Goal: Task Accomplishment & Management: Complete application form

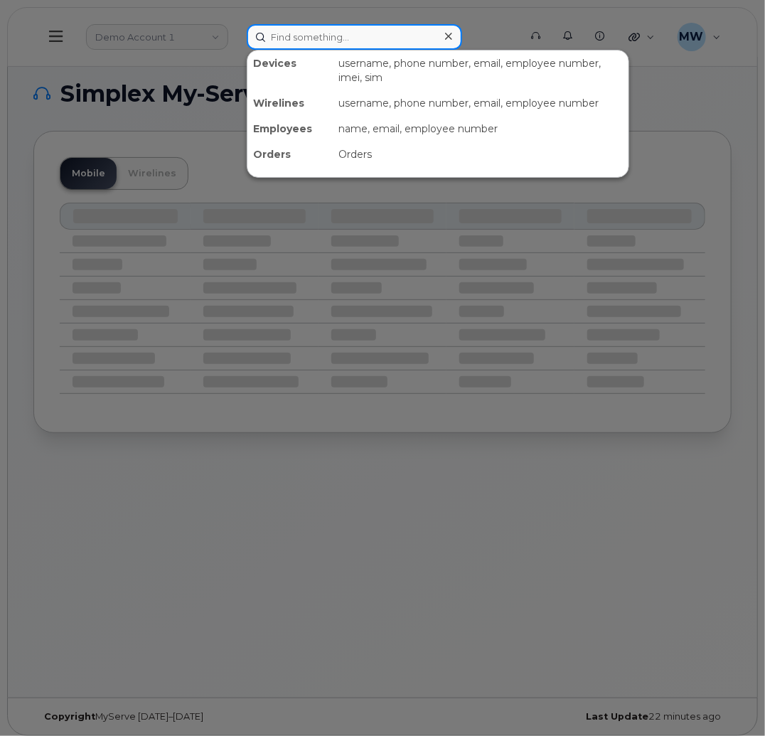
click at [338, 45] on input at bounding box center [354, 37] width 215 height 26
paste input "304) 669-9465"
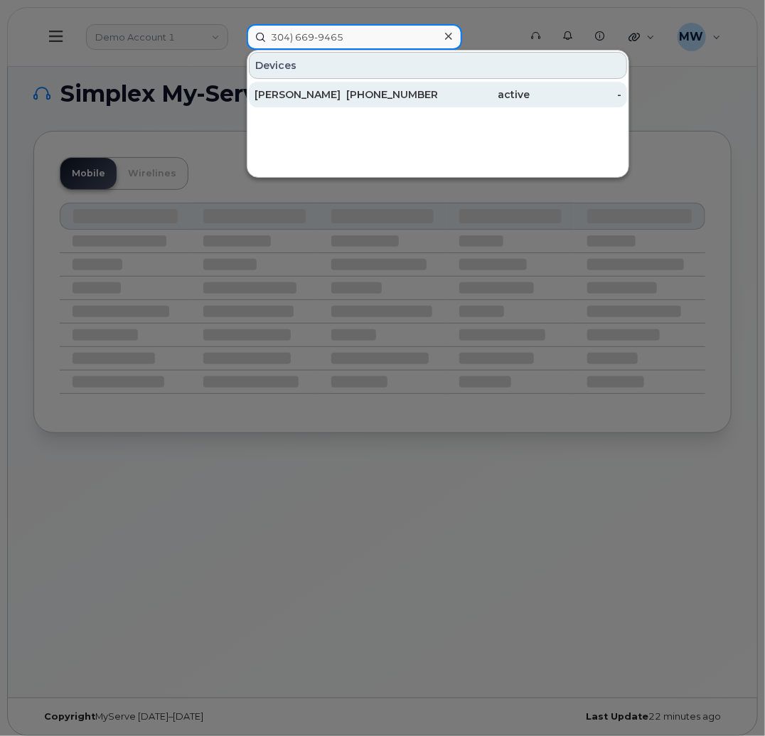
type input "304) 669-9465"
click at [463, 94] on div "active" at bounding box center [484, 94] width 92 height 14
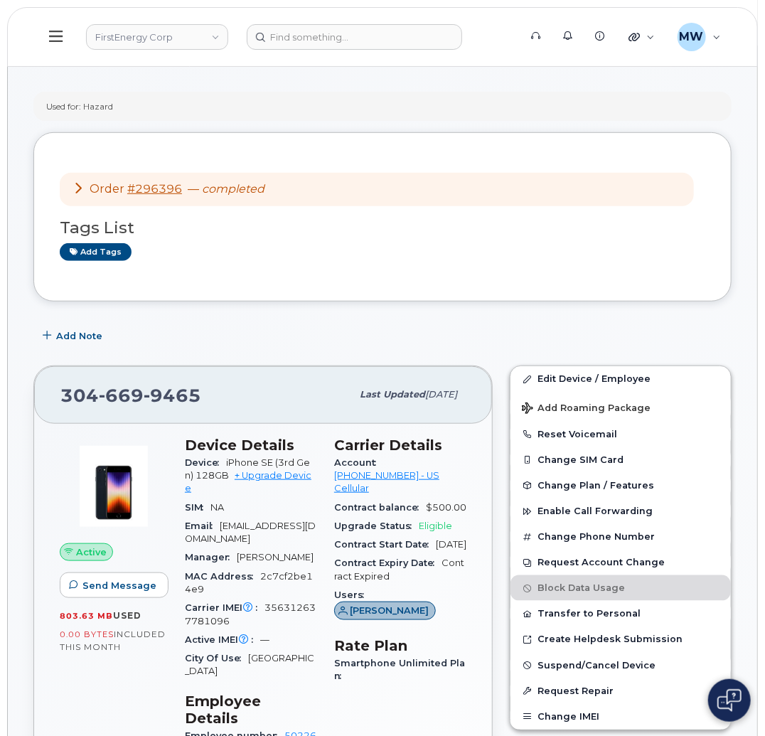
scroll to position [319, 0]
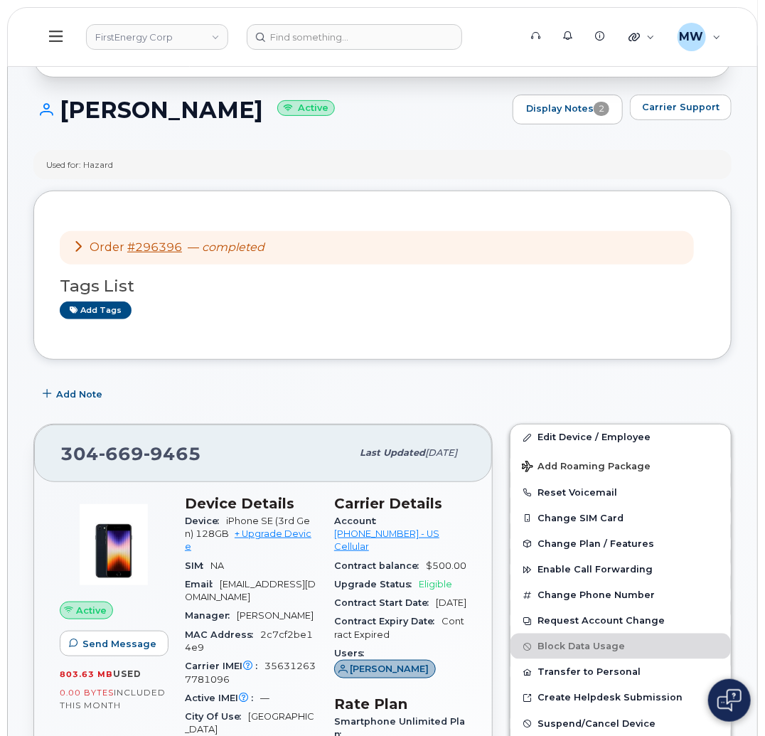
scroll to position [107, 0]
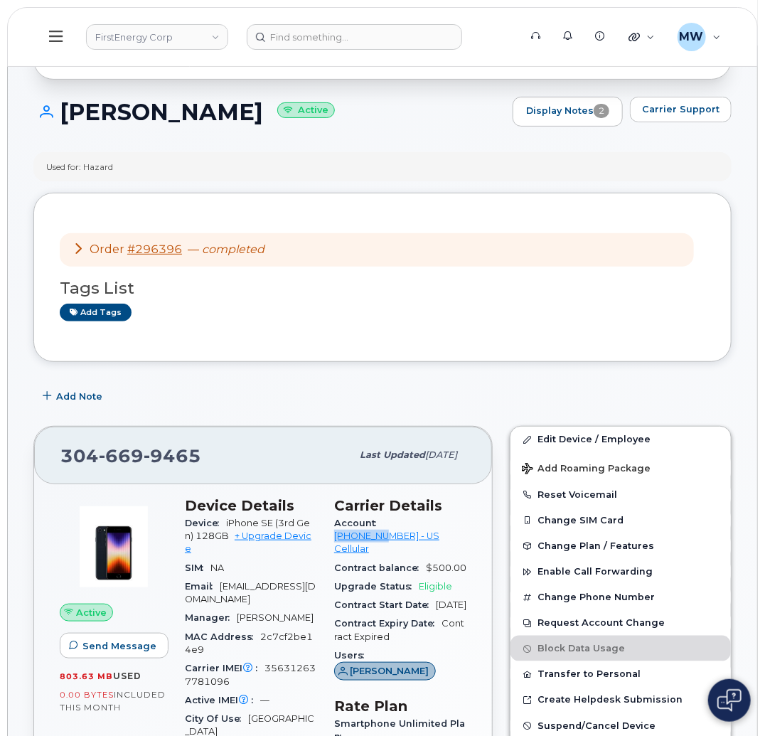
drag, startPoint x: 378, startPoint y: 524, endPoint x: 441, endPoint y: 529, distance: 63.4
click at [441, 529] on div "Account 175300282 - US Cellular" at bounding box center [400, 536] width 132 height 45
copy link "175300282"
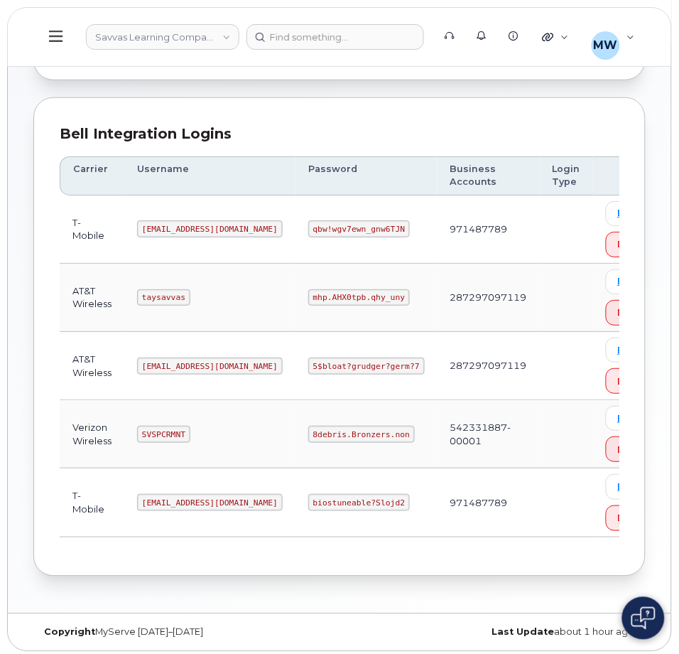
scroll to position [149, 0]
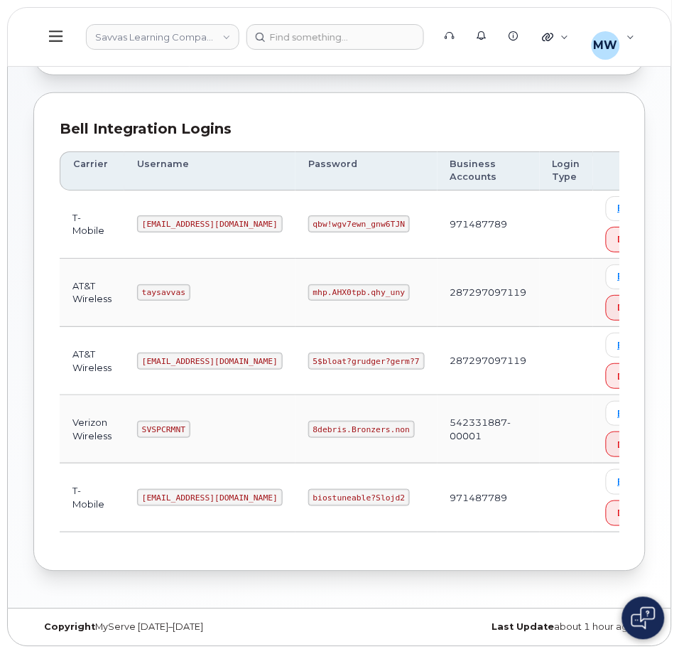
click at [308, 355] on code "5$bloat?grudger?germ?7" at bounding box center [366, 361] width 117 height 17
copy code "5$bloat?grudger?germ?7"
click at [159, 426] on code "SVSPCRMNT" at bounding box center [163, 429] width 53 height 17
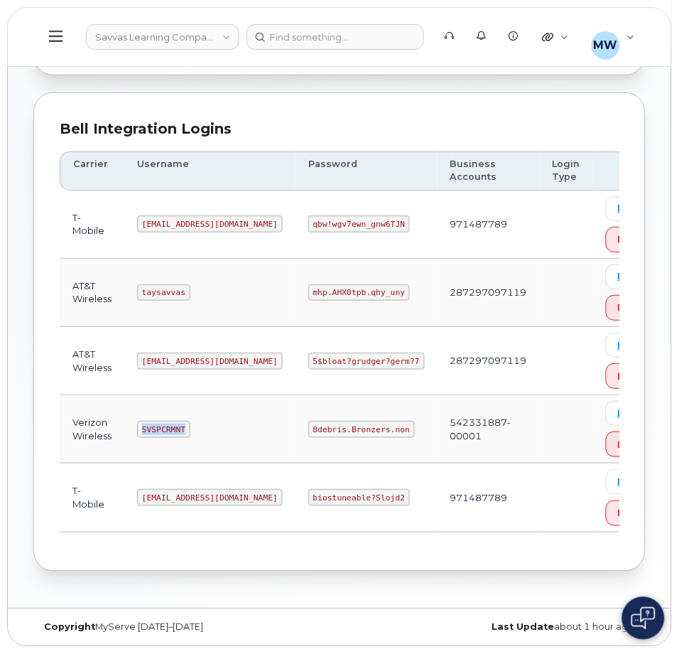
click at [159, 426] on code "SVSPCRMNT" at bounding box center [163, 429] width 53 height 17
copy code "SVSPCRMNT"
click at [316, 429] on code "8debris.Bronzers.non" at bounding box center [361, 429] width 107 height 17
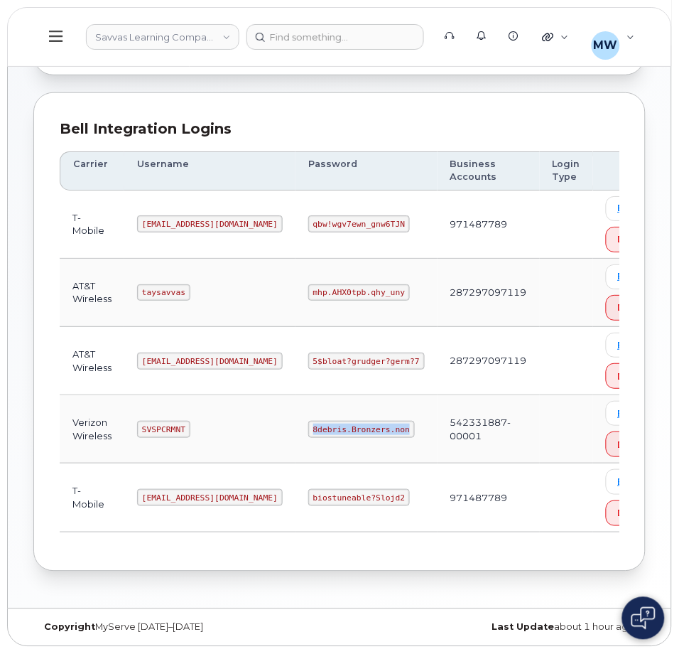
click at [316, 429] on code "8debris.Bronzers.non" at bounding box center [361, 429] width 107 height 17
copy code "8debris.Bronzers.non"
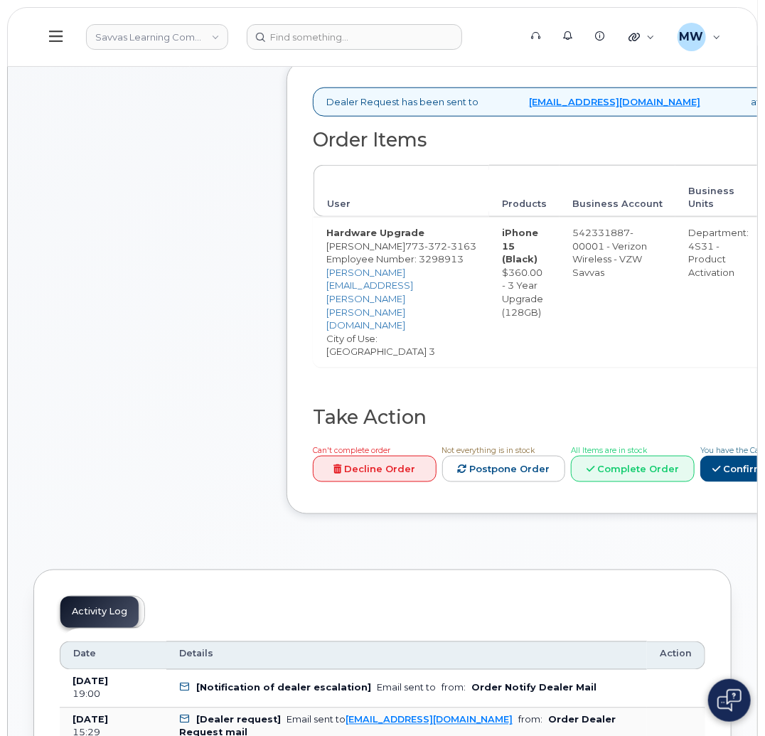
scroll to position [426, 0]
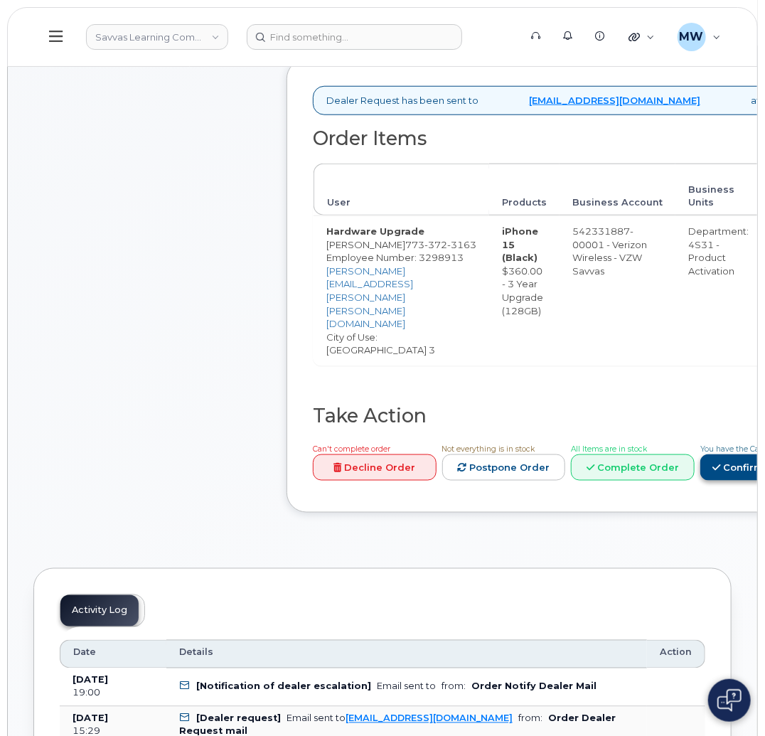
click at [735, 473] on link "Confirm Carrier Order" at bounding box center [773, 467] width 146 height 26
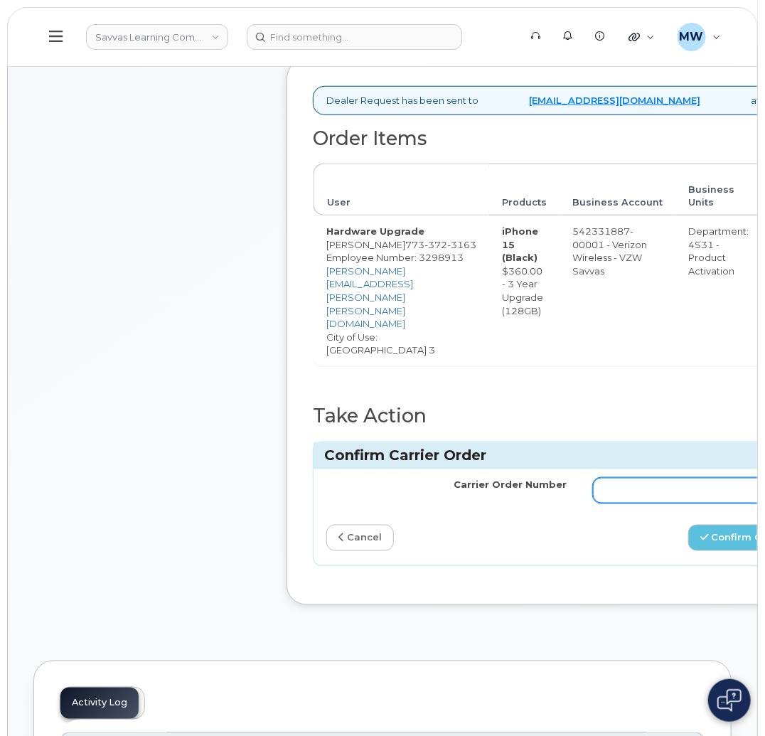
click at [664, 499] on input "Carrier Order Number" at bounding box center [713, 491] width 241 height 26
paste input "MB3000587154744"
type input "MB3000587154744"
click at [735, 536] on button "Confirm Carrier Order" at bounding box center [761, 537] width 146 height 26
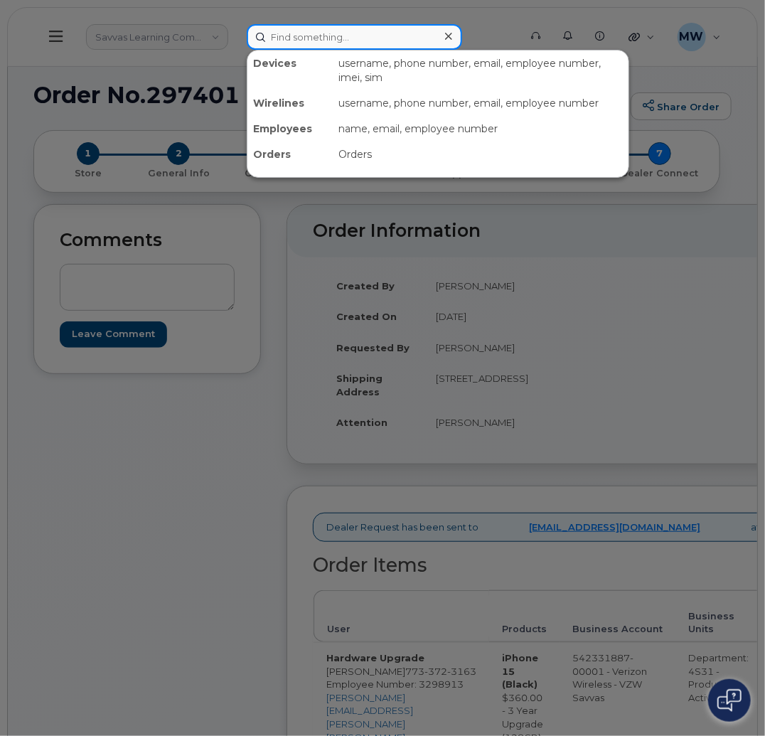
click at [338, 40] on input at bounding box center [354, 37] width 215 height 26
paste input "9178267802"
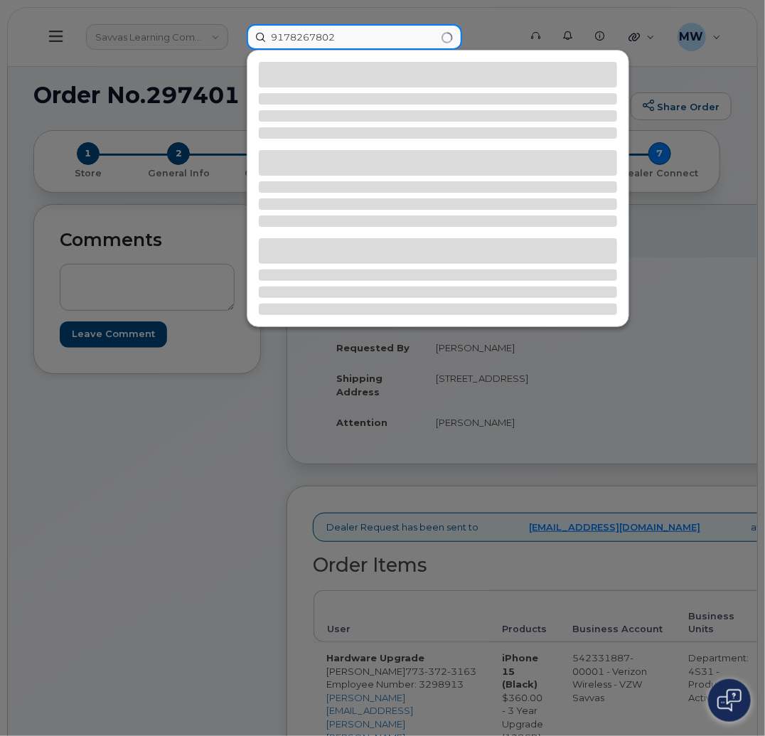
type input "9178267802"
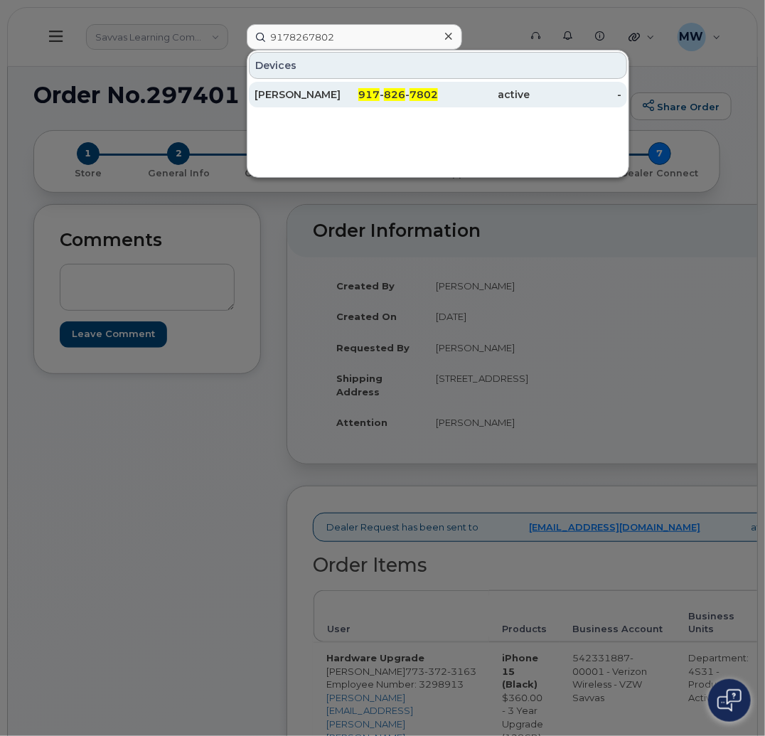
click at [476, 93] on div "active" at bounding box center [484, 94] width 92 height 14
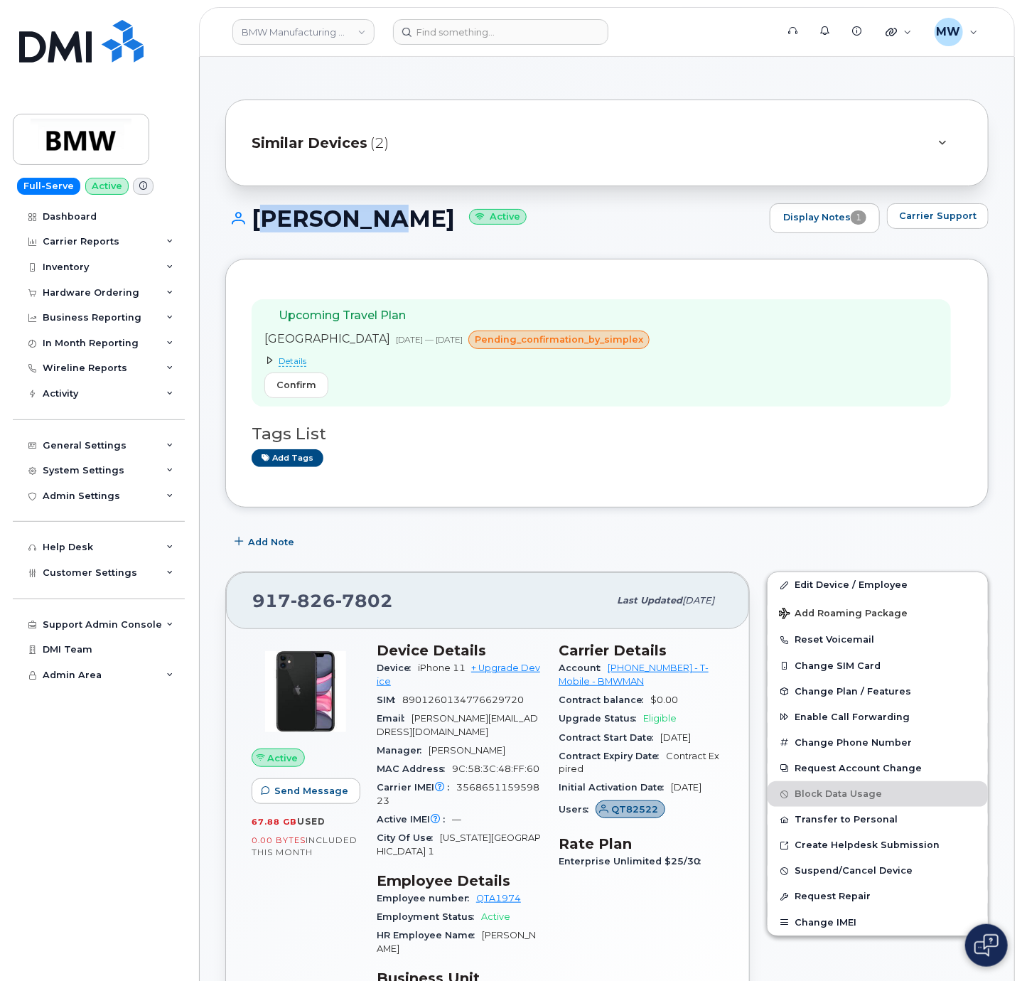
drag, startPoint x: 372, startPoint y: 215, endPoint x: 256, endPoint y: 220, distance: 115.9
click at [256, 220] on h1 "Jason Joa Active" at bounding box center [493, 218] width 537 height 25
copy h1 "Jason Joa"
drag, startPoint x: 404, startPoint y: 602, endPoint x: 243, endPoint y: 596, distance: 161.4
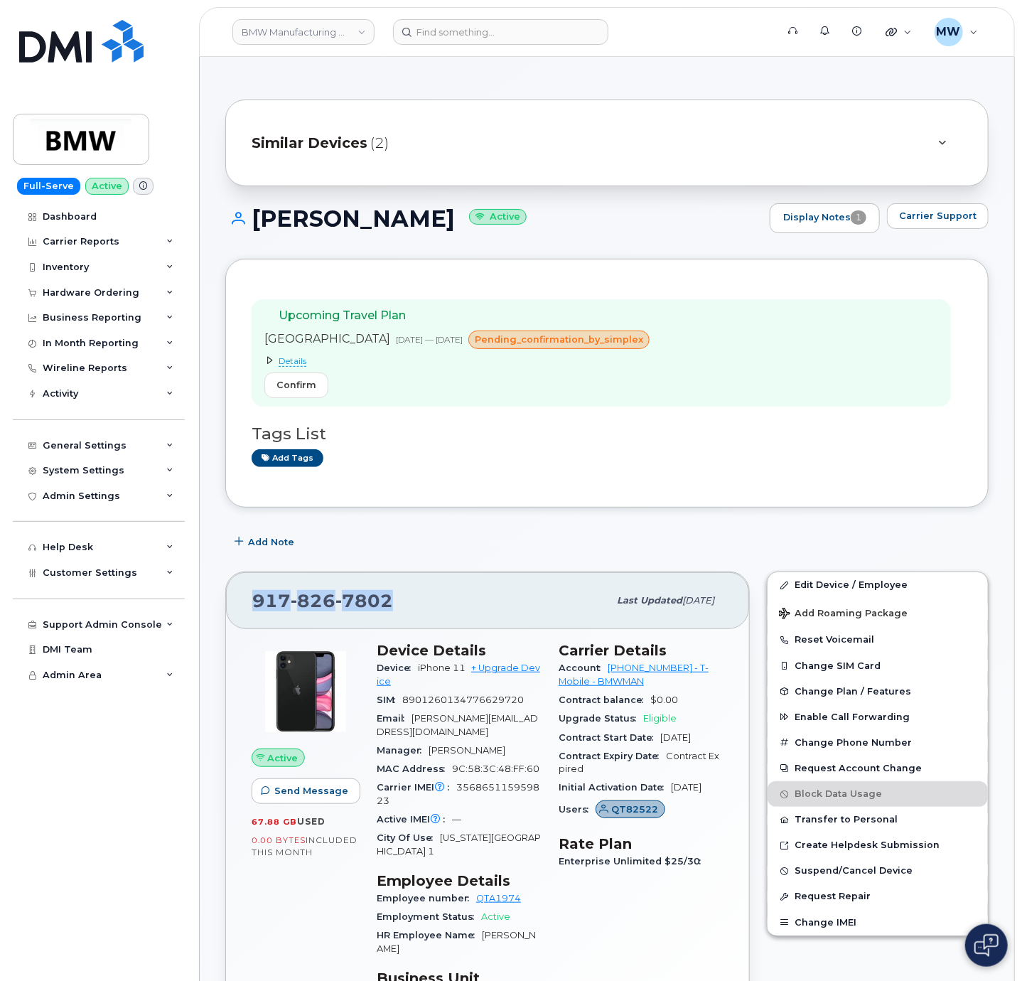
click at [243, 596] on div "917 826 7802 Last updated Aug 13, 2025" at bounding box center [487, 600] width 523 height 57
copy span "917 826 7802"
drag, startPoint x: 606, startPoint y: 670, endPoint x: 665, endPoint y: 672, distance: 59.7
click at [665, 672] on div "Account 973876507 - T-Mobile - BMWMAN" at bounding box center [641, 675] width 165 height 32
copy link "973876507"
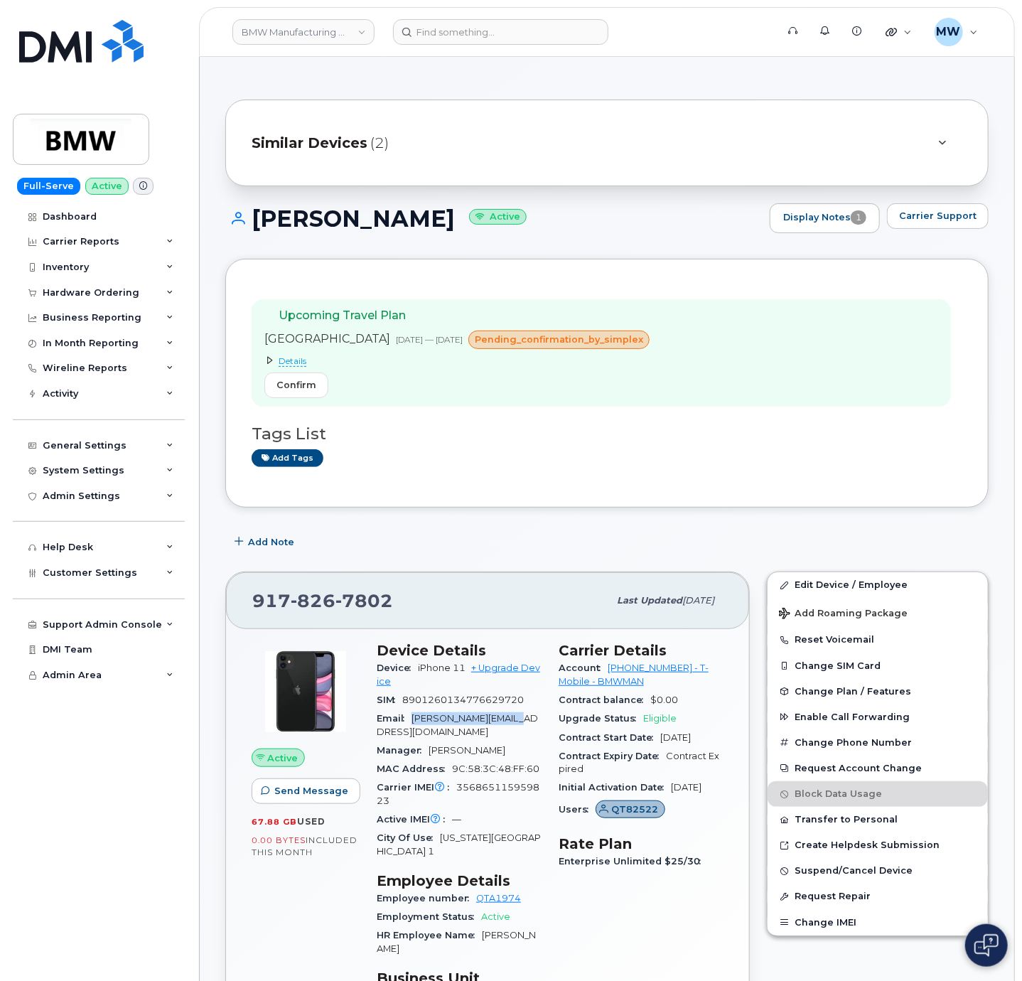
drag, startPoint x: 524, startPoint y: 723, endPoint x: 415, endPoint y: 719, distance: 108.8
click at [415, 719] on span "jason.joa@bmwnyc.com" at bounding box center [457, 724] width 161 height 23
copy span "jason.joa@bmwnyc.com"
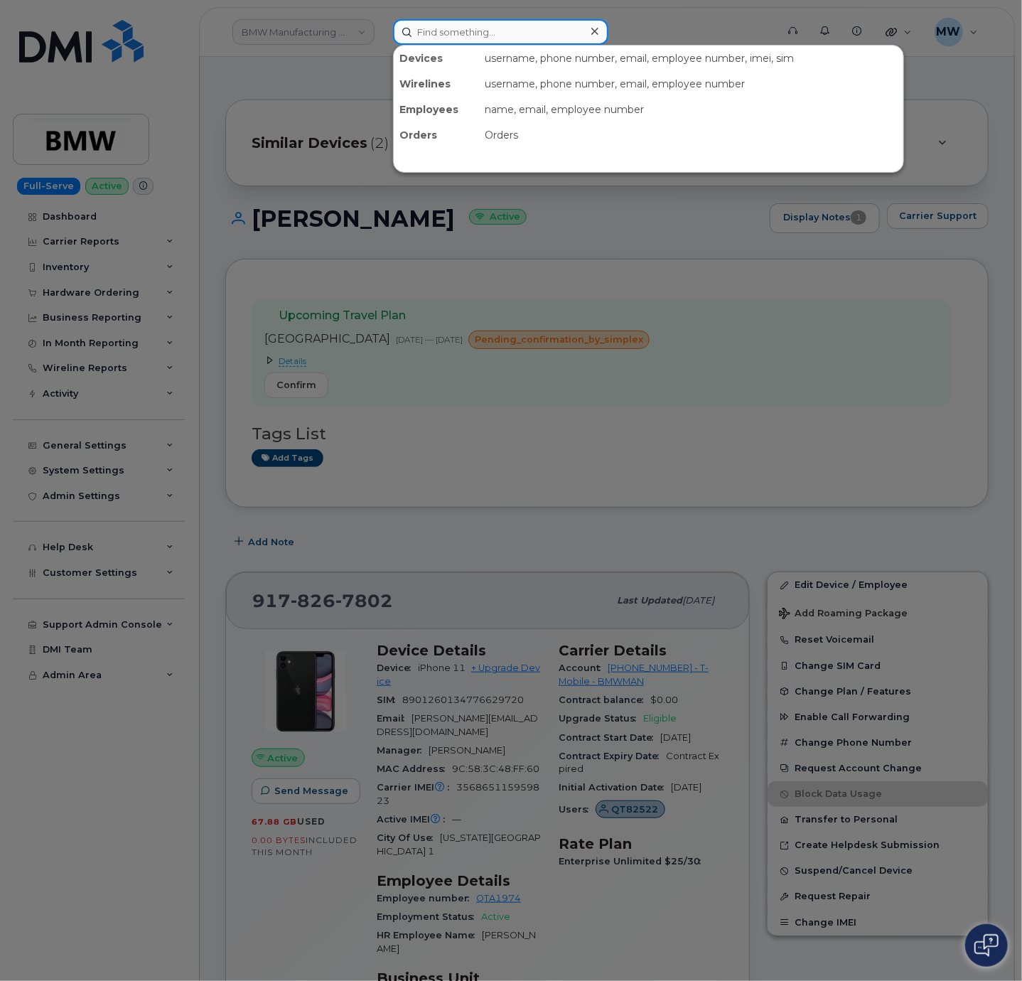
click at [446, 35] on input at bounding box center [500, 32] width 215 height 26
paste input "304) 816-9715"
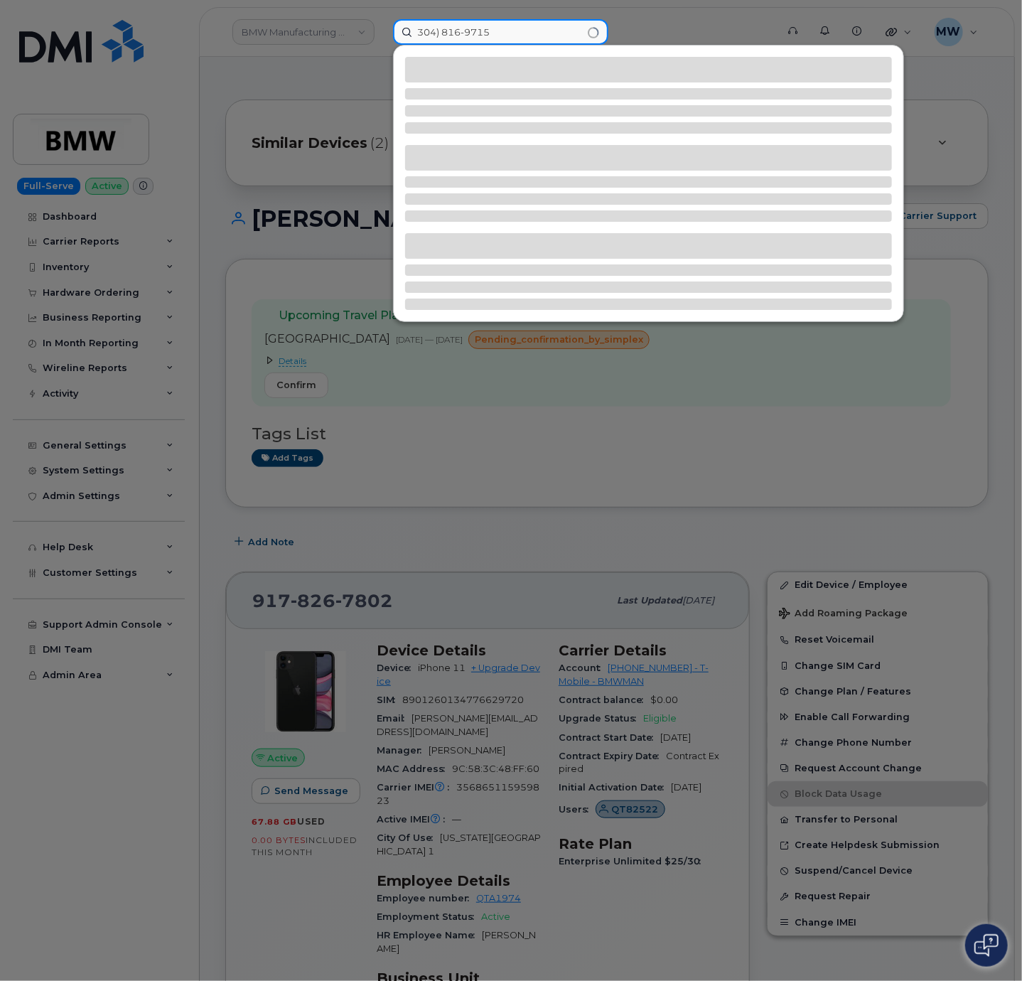
type input "304) 816-9715"
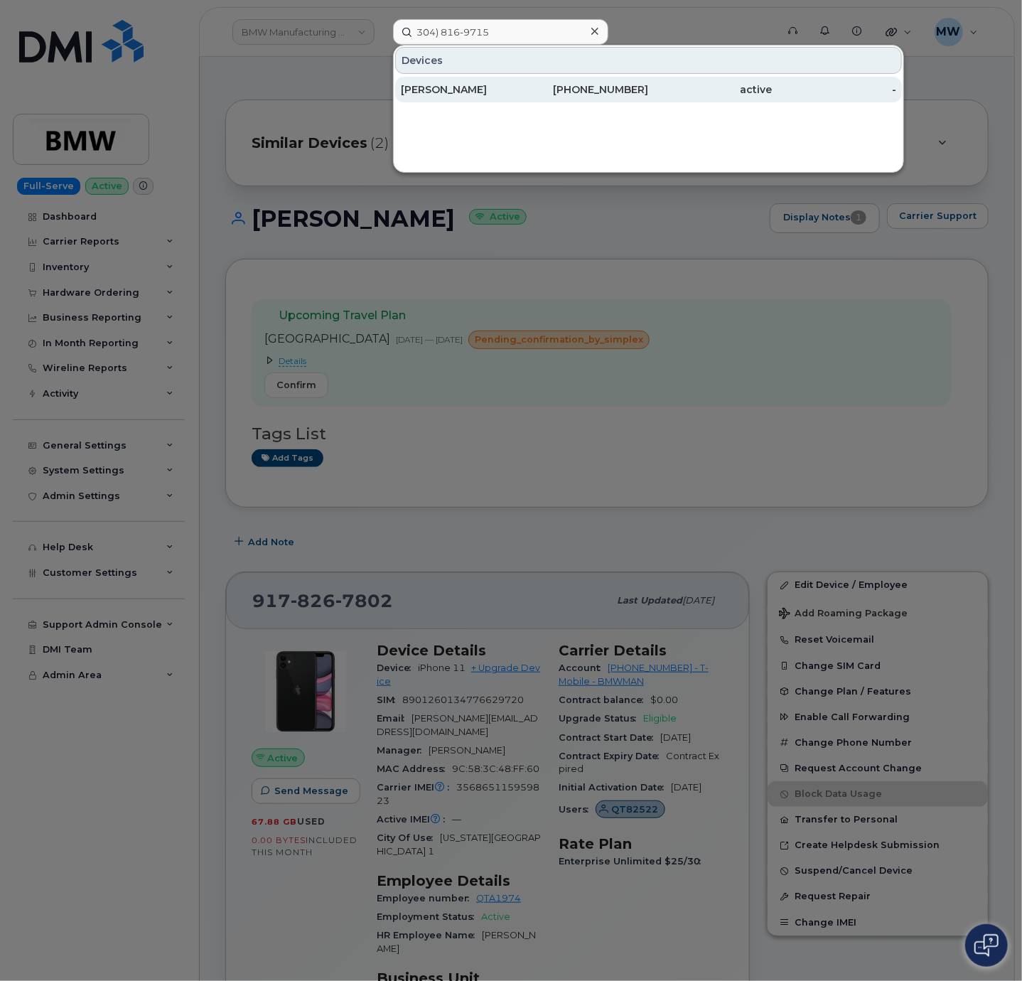
click at [699, 88] on div "active" at bounding box center [711, 89] width 124 height 14
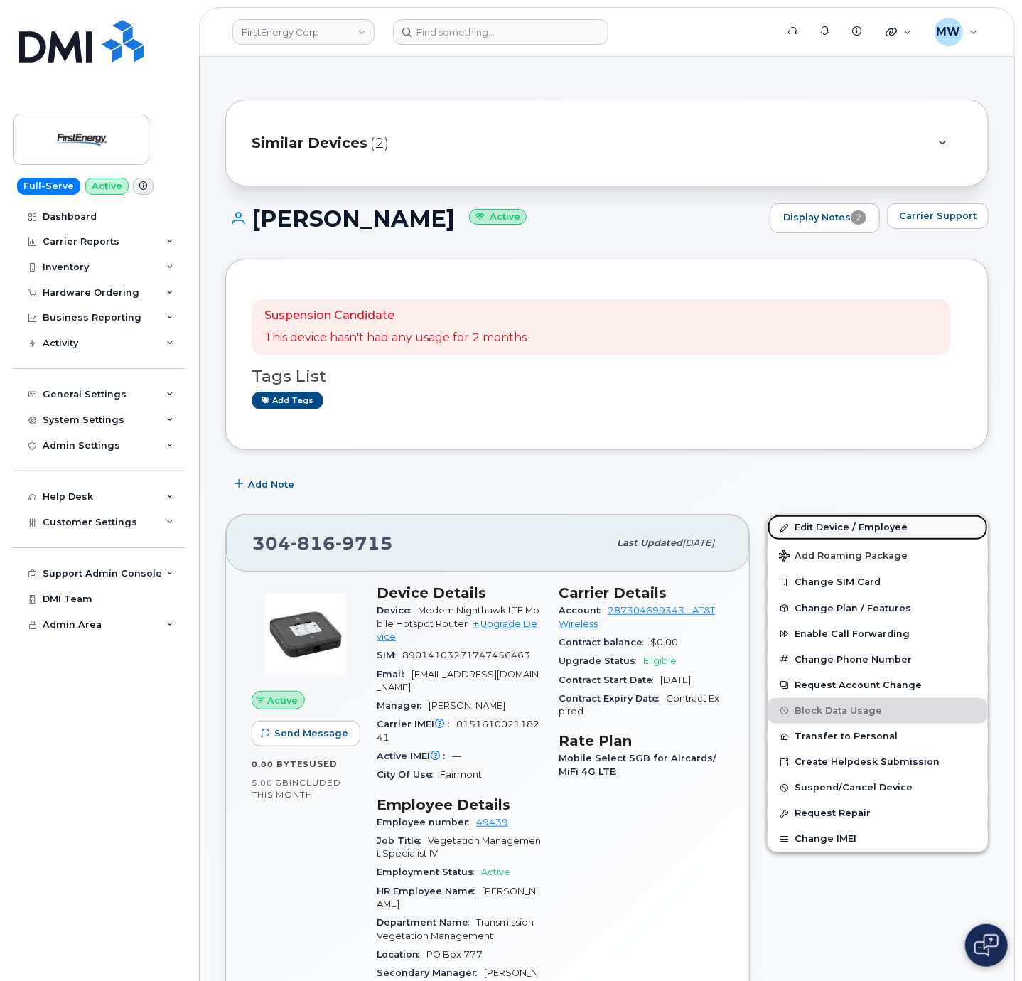
click at [927, 527] on link "Edit Device / Employee" at bounding box center [878, 528] width 220 height 26
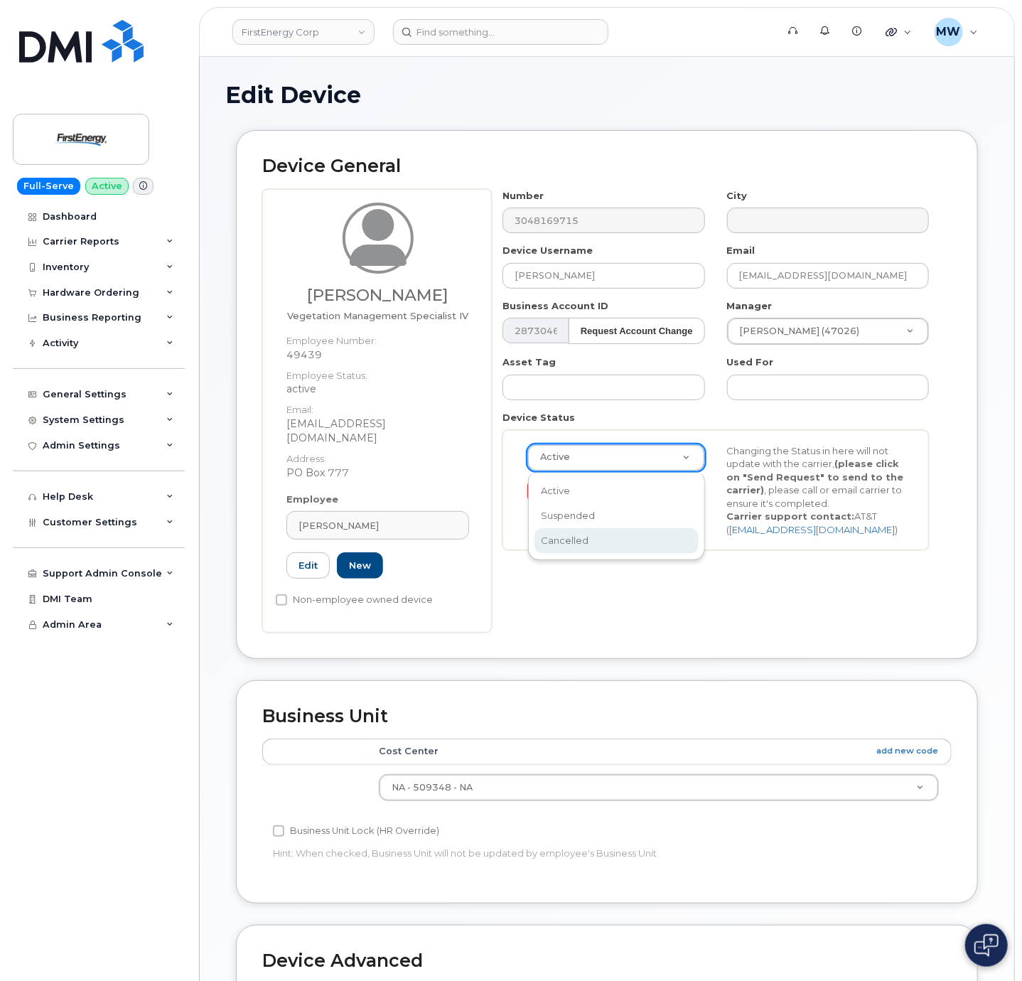
scroll to position [0, 4]
select select "cancelled"
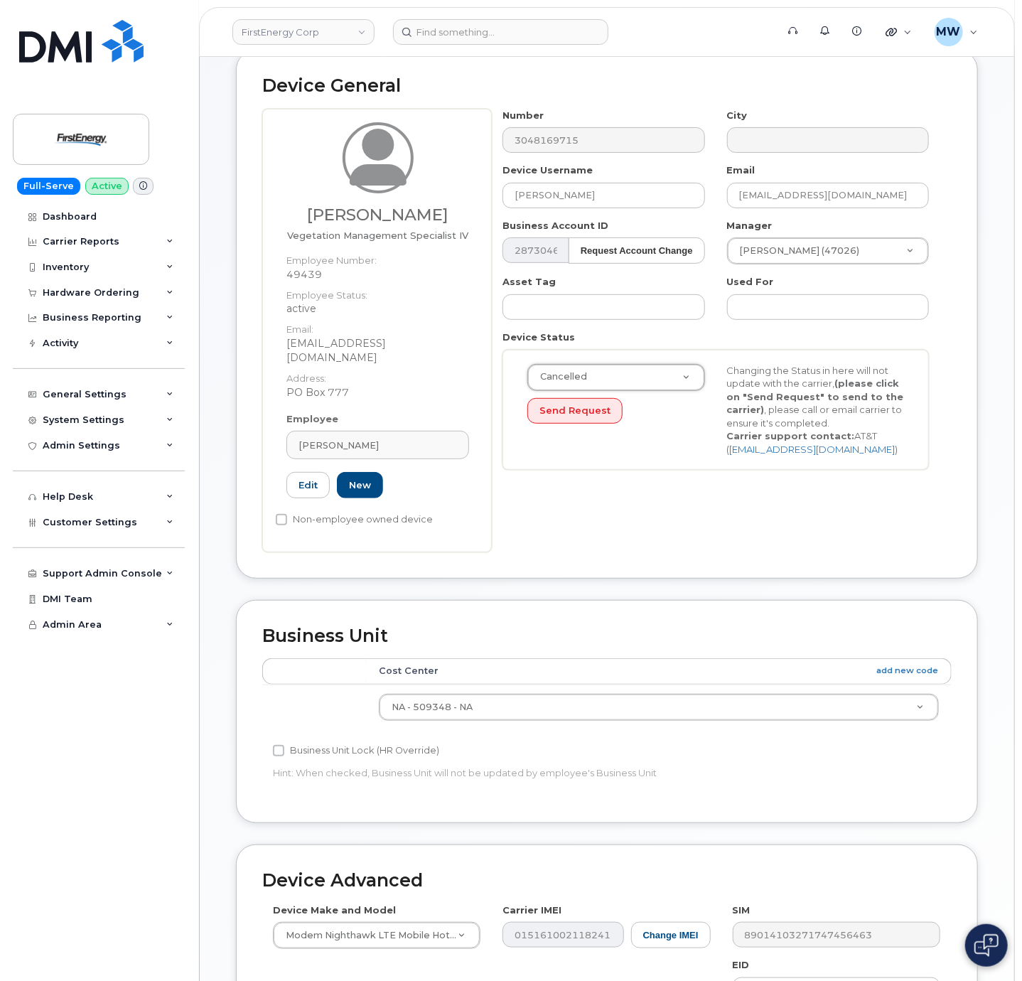
scroll to position [361, 0]
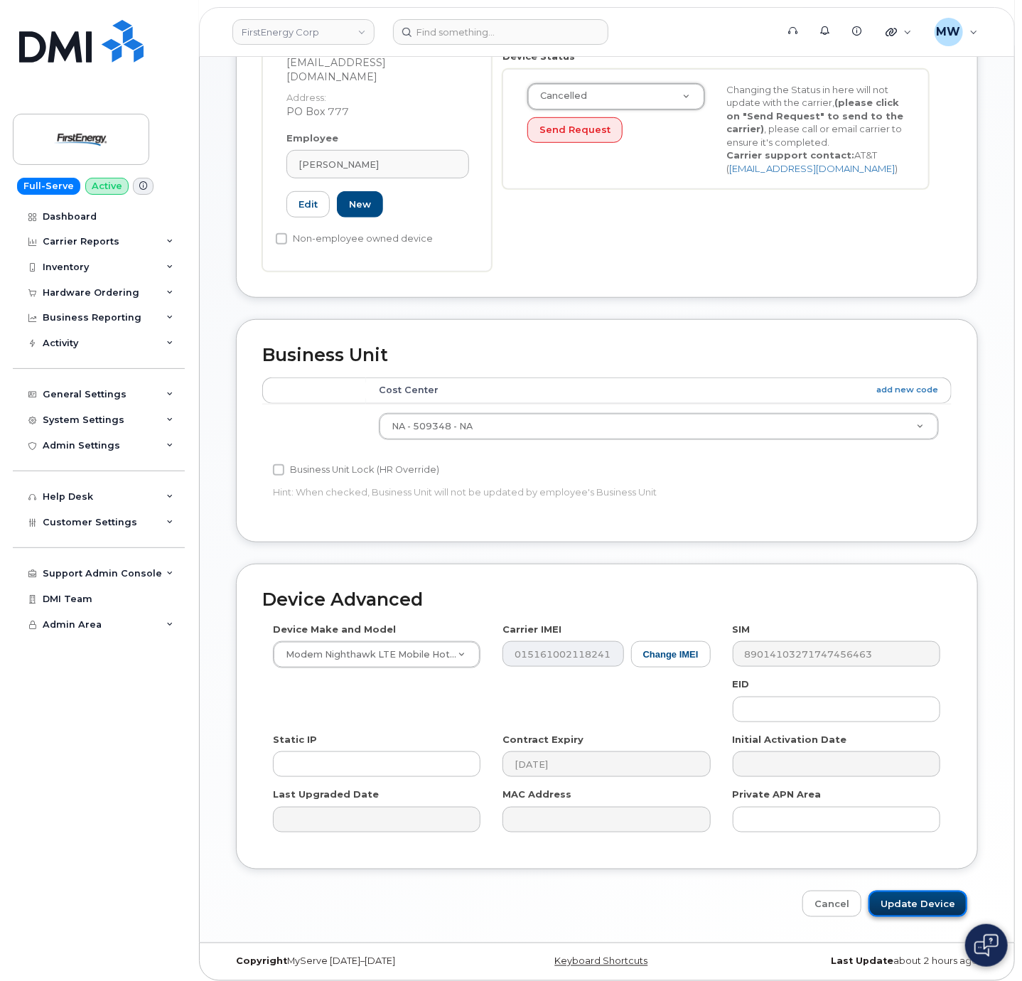
click at [942, 895] on input "Update Device" at bounding box center [917, 903] width 99 height 26
type input "Saving..."
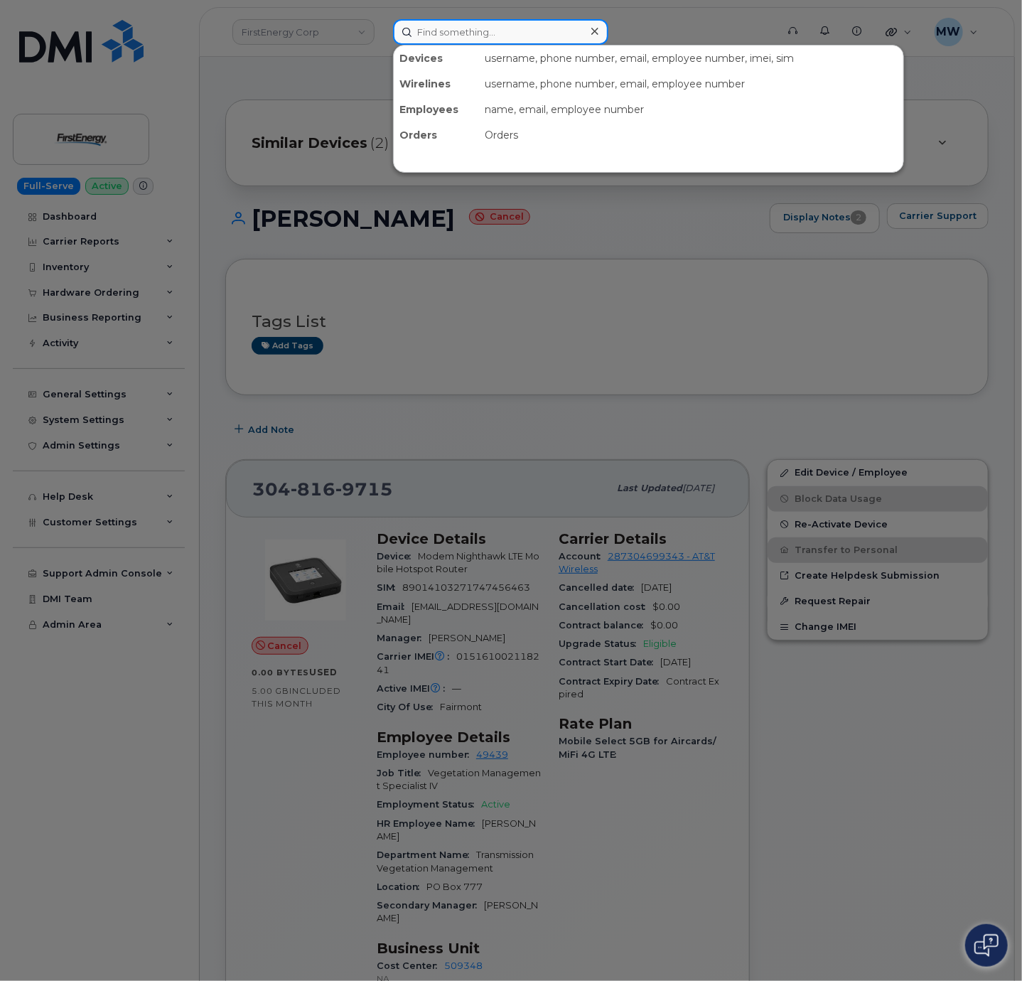
paste input "304) 669-9465"
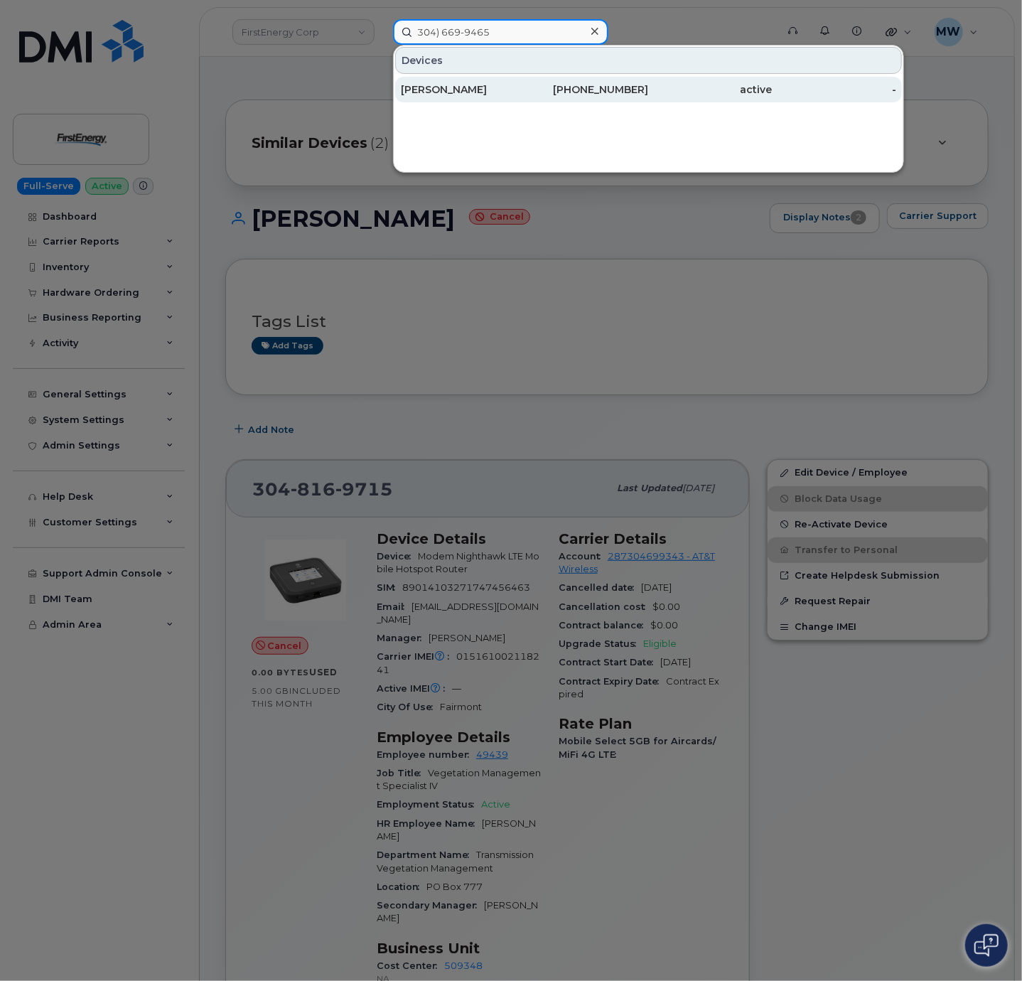
type input "304) 669-9465"
click at [596, 92] on div "[PHONE_NUMBER]" at bounding box center [586, 89] width 124 height 14
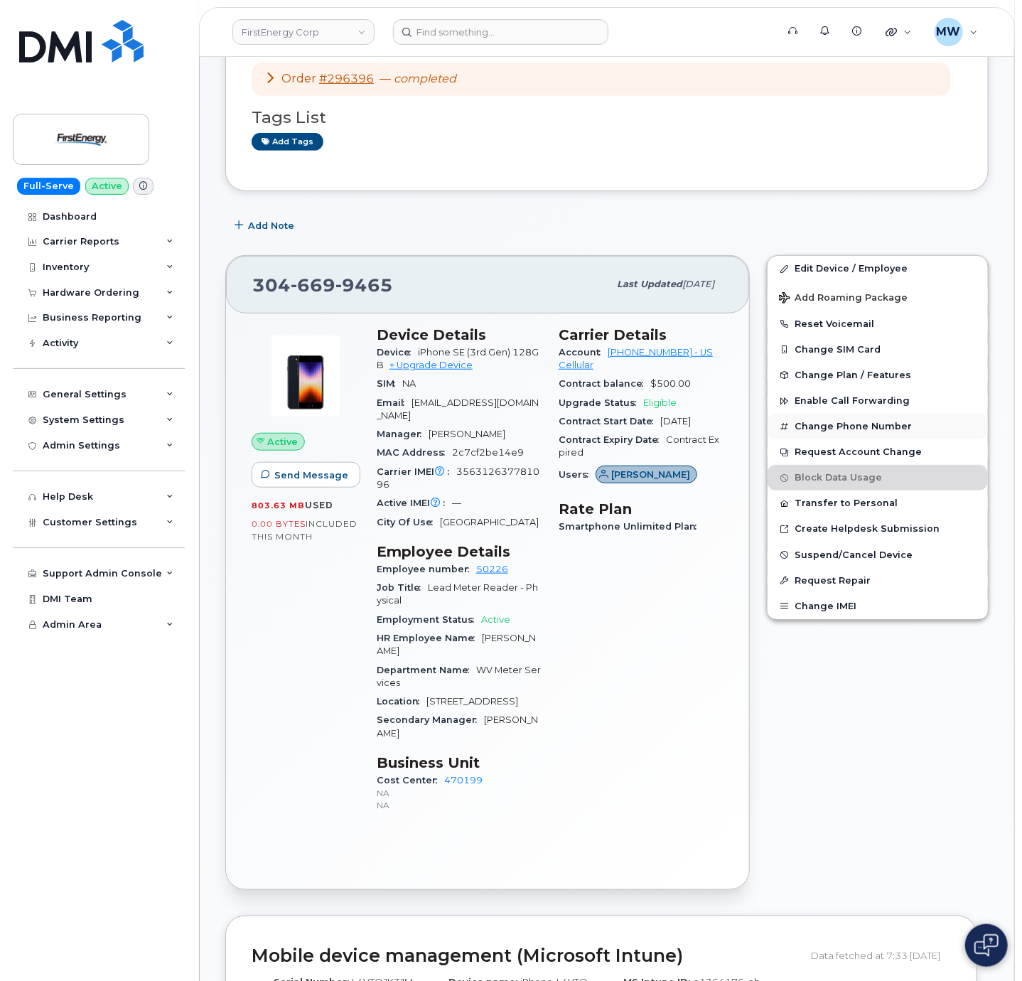
scroll to position [426, 0]
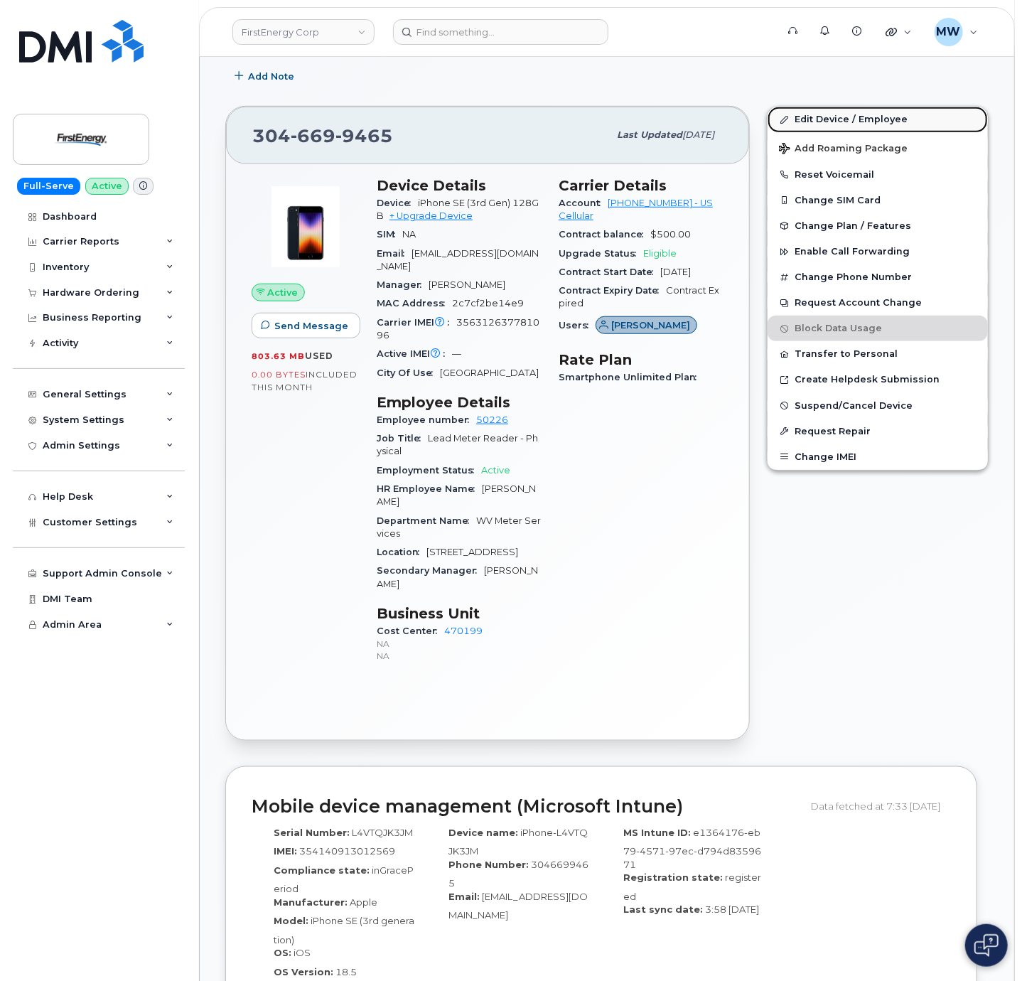
click at [810, 126] on link "Edit Device / Employee" at bounding box center [878, 120] width 220 height 26
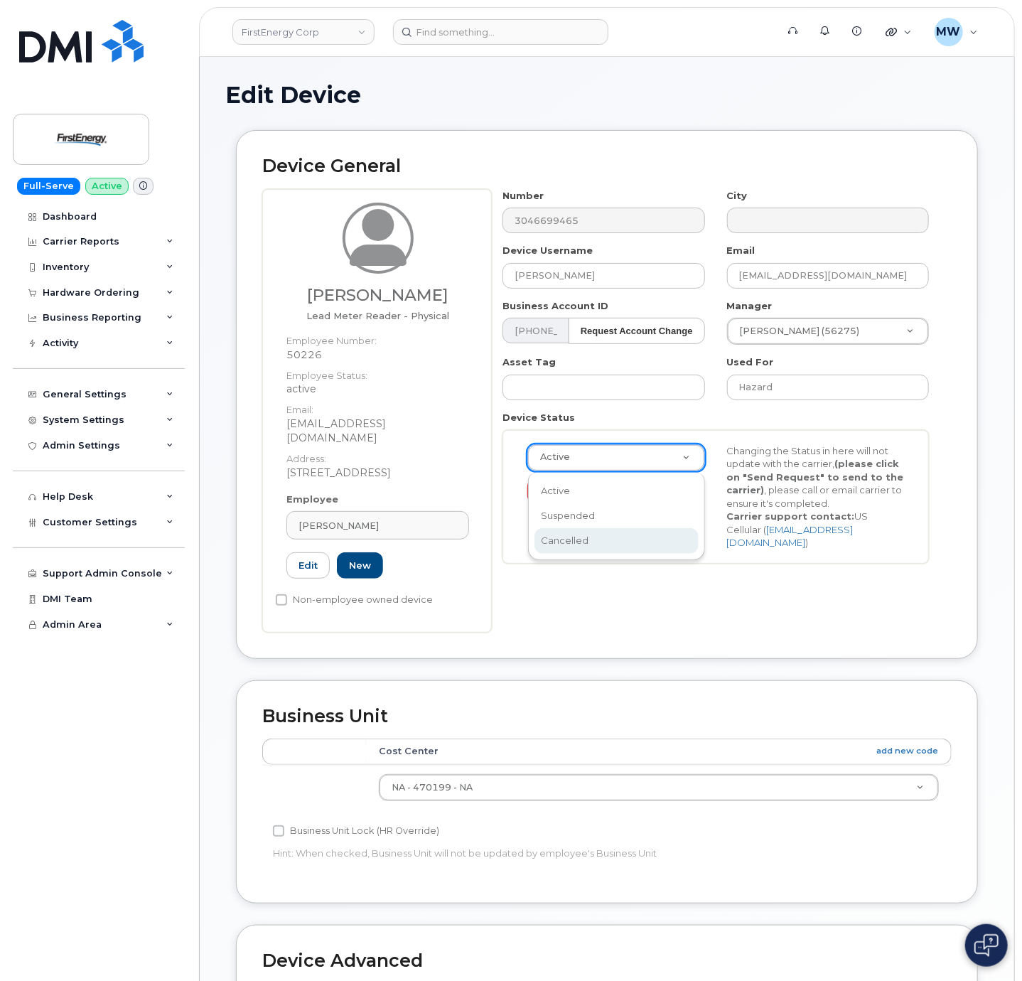
scroll to position [0, 4]
select select "cancelled"
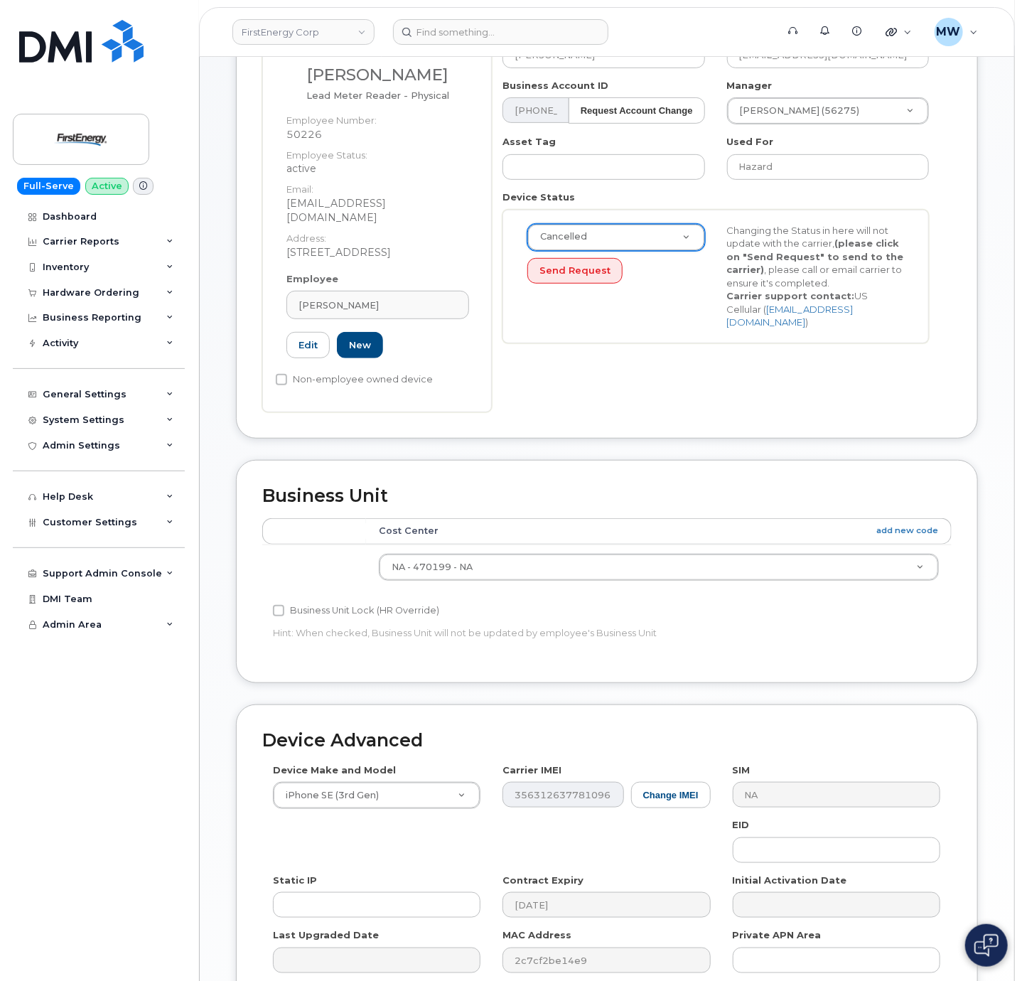
scroll to position [361, 0]
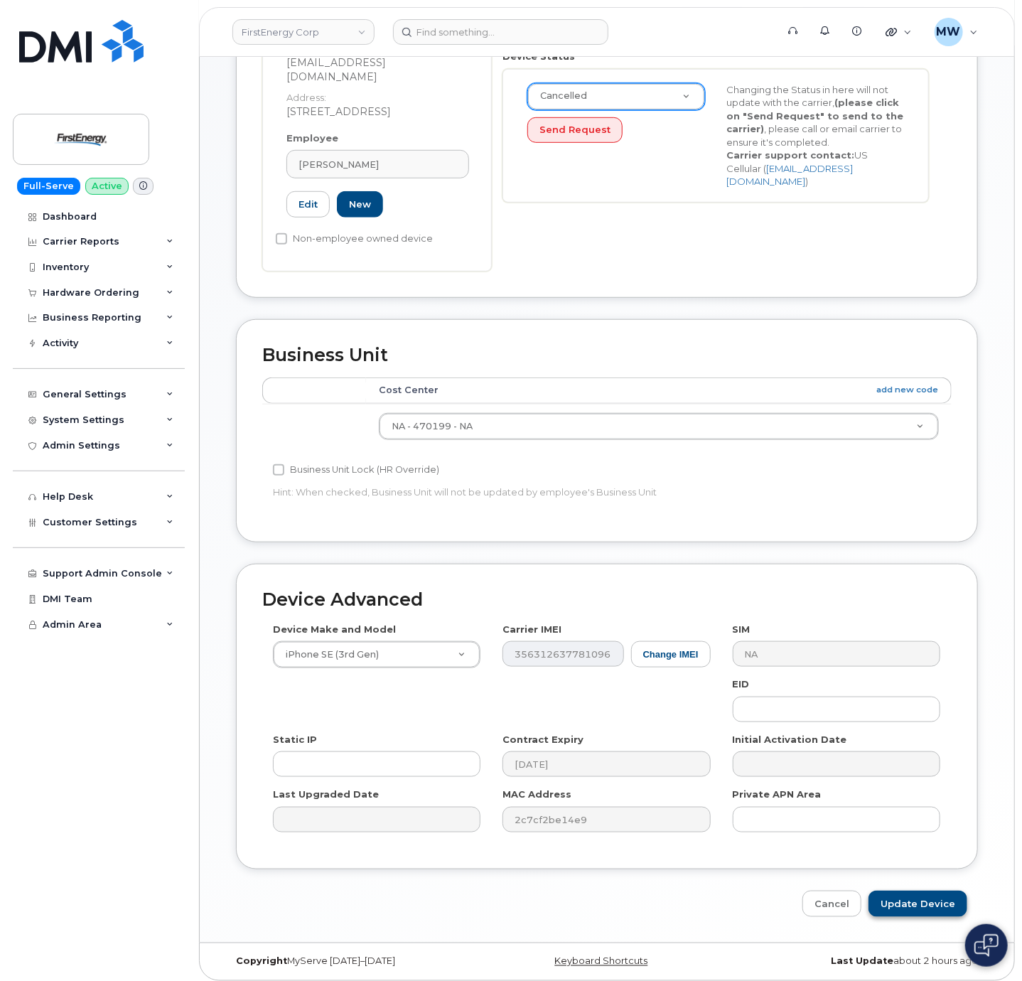
click at [893, 909] on div "Edit Device Device General Jeffrey W Martin Lead Meter Reader - Physical Employ…" at bounding box center [607, 319] width 814 height 1247
click at [898, 899] on input "Update Device" at bounding box center [917, 903] width 99 height 26
type input "Saving..."
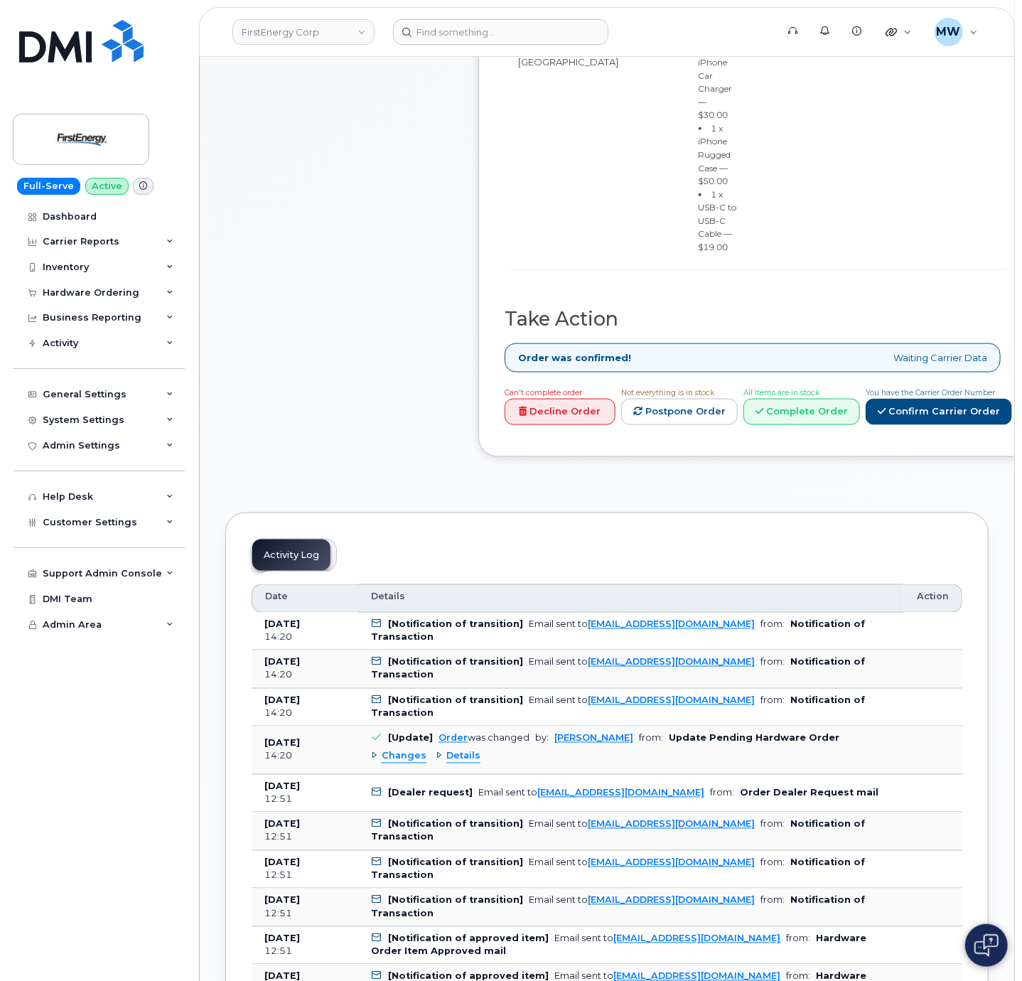
scroll to position [711, 0]
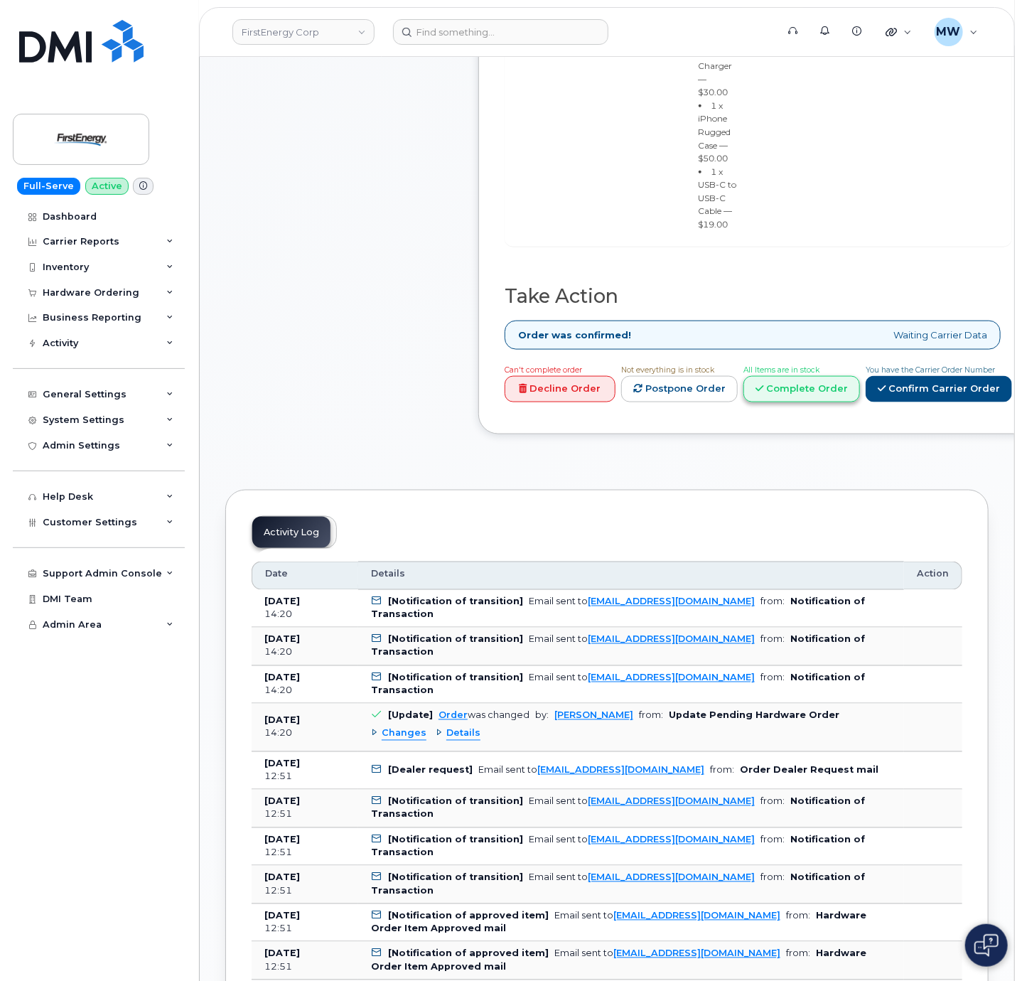
click at [860, 402] on link "Complete Order" at bounding box center [801, 389] width 117 height 26
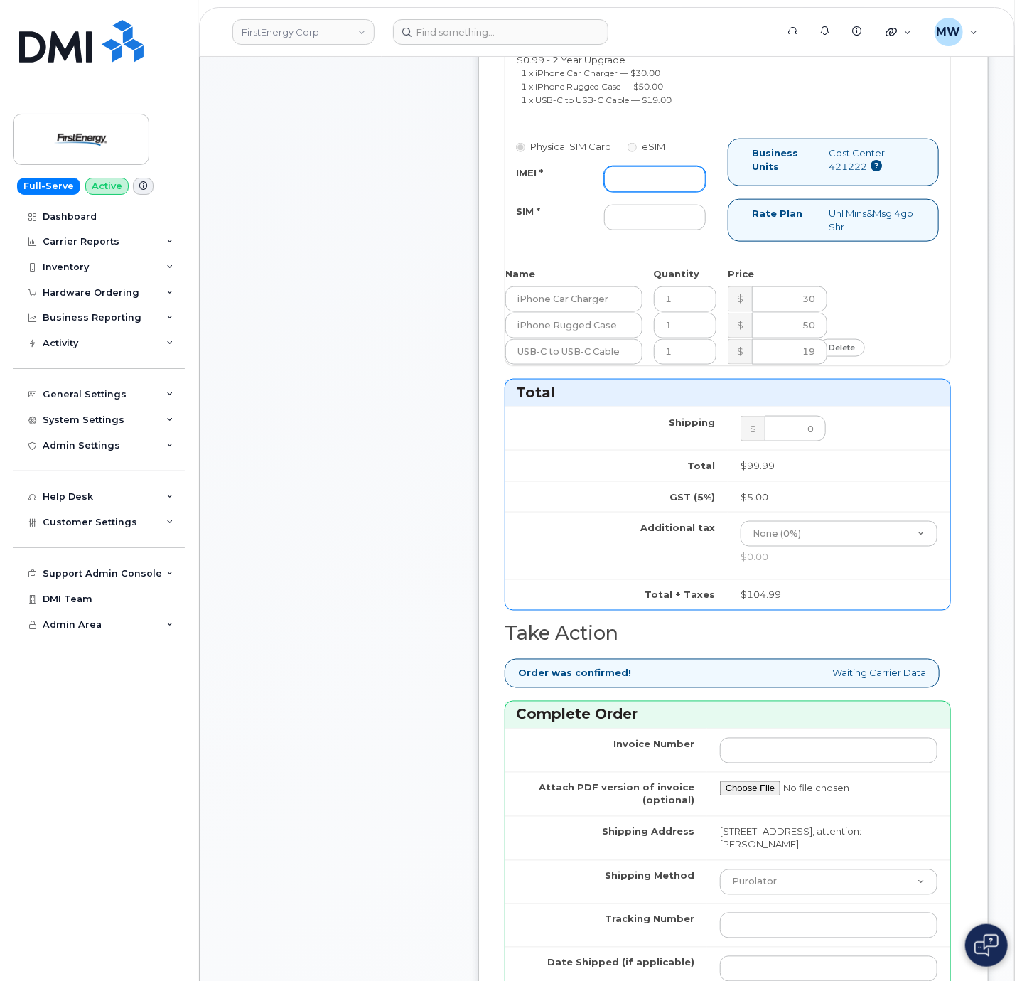
drag, startPoint x: 639, startPoint y: 210, endPoint x: 650, endPoint y: 230, distance: 23.5
click at [640, 192] on input "IMEI *" at bounding box center [655, 179] width 102 height 26
paste input "350304979370006"
type input "350304979370006"
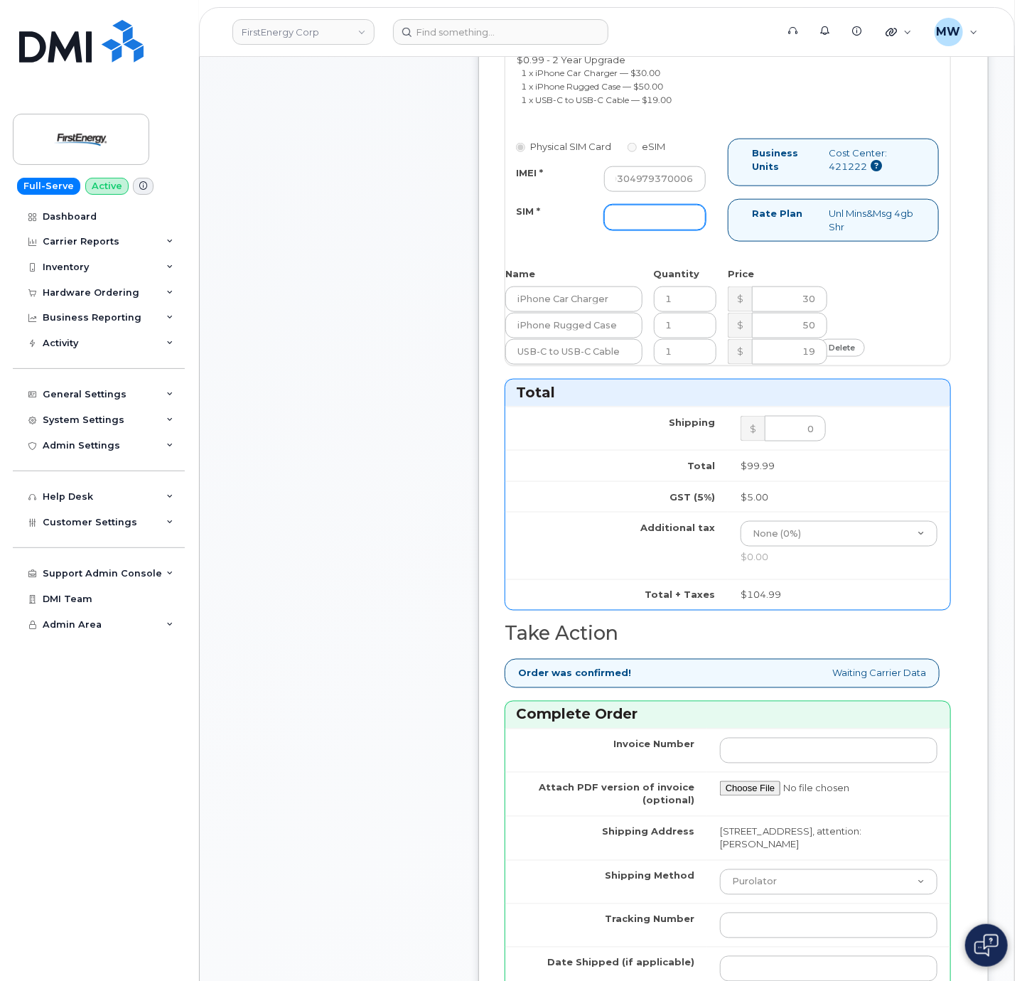
scroll to position [0, 0]
click at [658, 230] on input "SIM *" at bounding box center [655, 218] width 102 height 26
type input "NA"
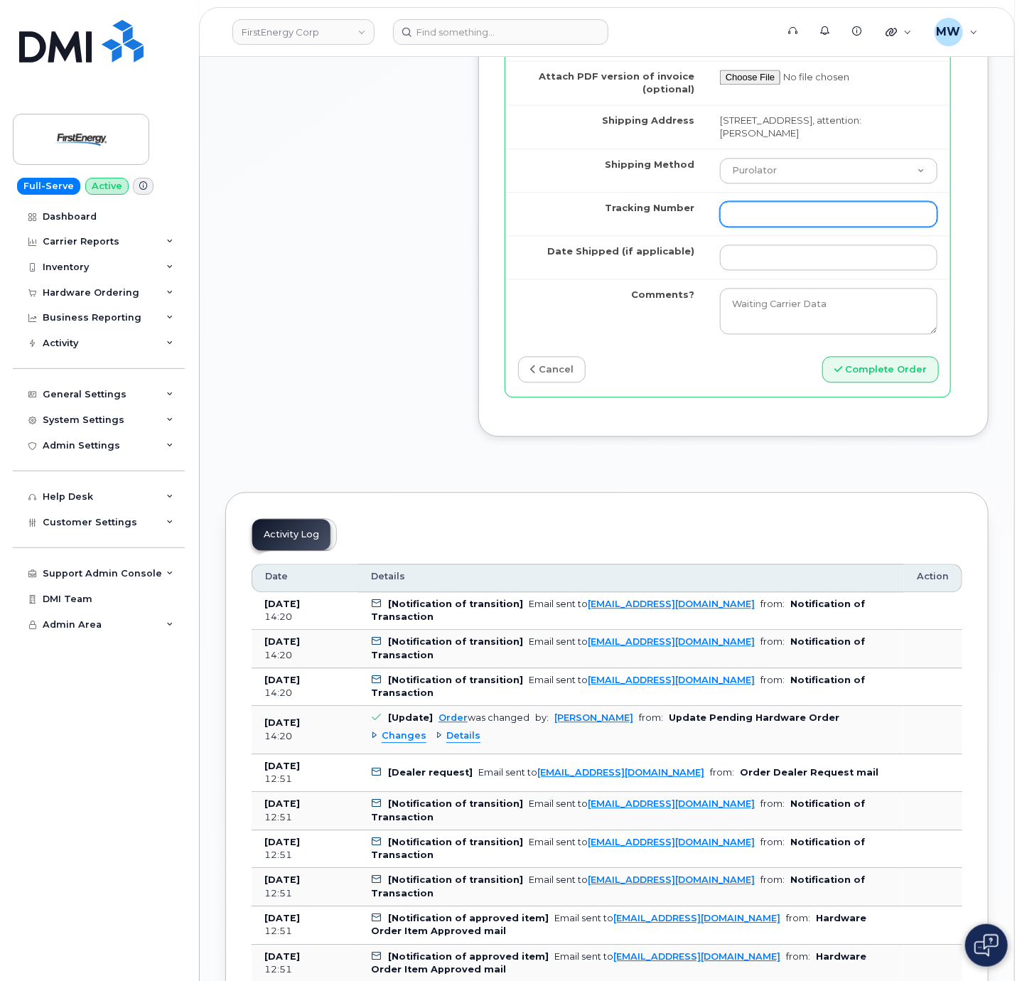
scroll to position [1421, 0]
drag, startPoint x: 768, startPoint y: 217, endPoint x: 773, endPoint y: 236, distance: 20.0
click at [770, 184] on select "Purolator UPS FedEx Canada Post Courier Other Drop Off Pick Up" at bounding box center [828, 171] width 217 height 26
select select "UPS"
click at [720, 184] on select "Purolator UPS FedEx Canada Post Courier Other Drop Off Pick Up" at bounding box center [828, 171] width 217 height 26
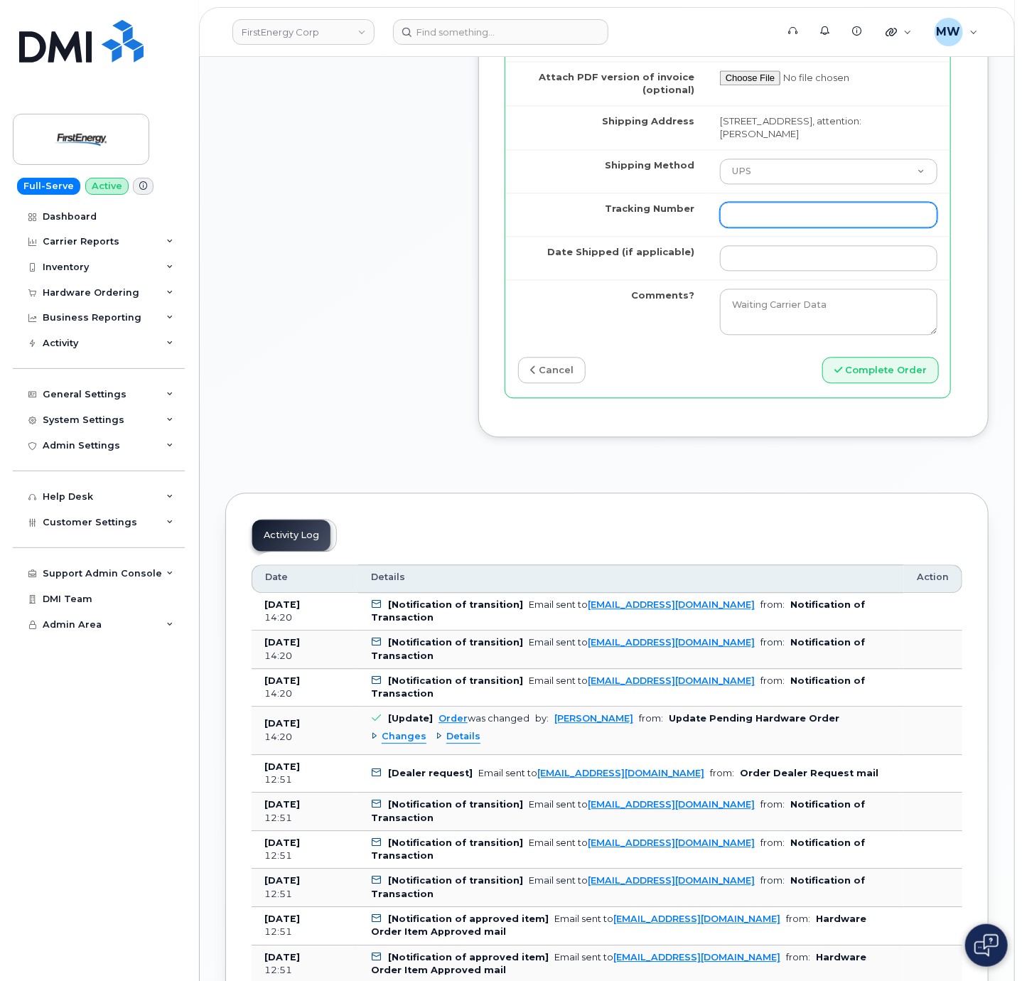
click at [790, 227] on input "Tracking Number" at bounding box center [828, 215] width 217 height 26
paste input "473739544064"
drag, startPoint x: 747, startPoint y: 271, endPoint x: 642, endPoint y: 281, distance: 104.9
click at [642, 236] on tr "Tracking Number 473739544064" at bounding box center [727, 214] width 445 height 43
type input "473739544064"
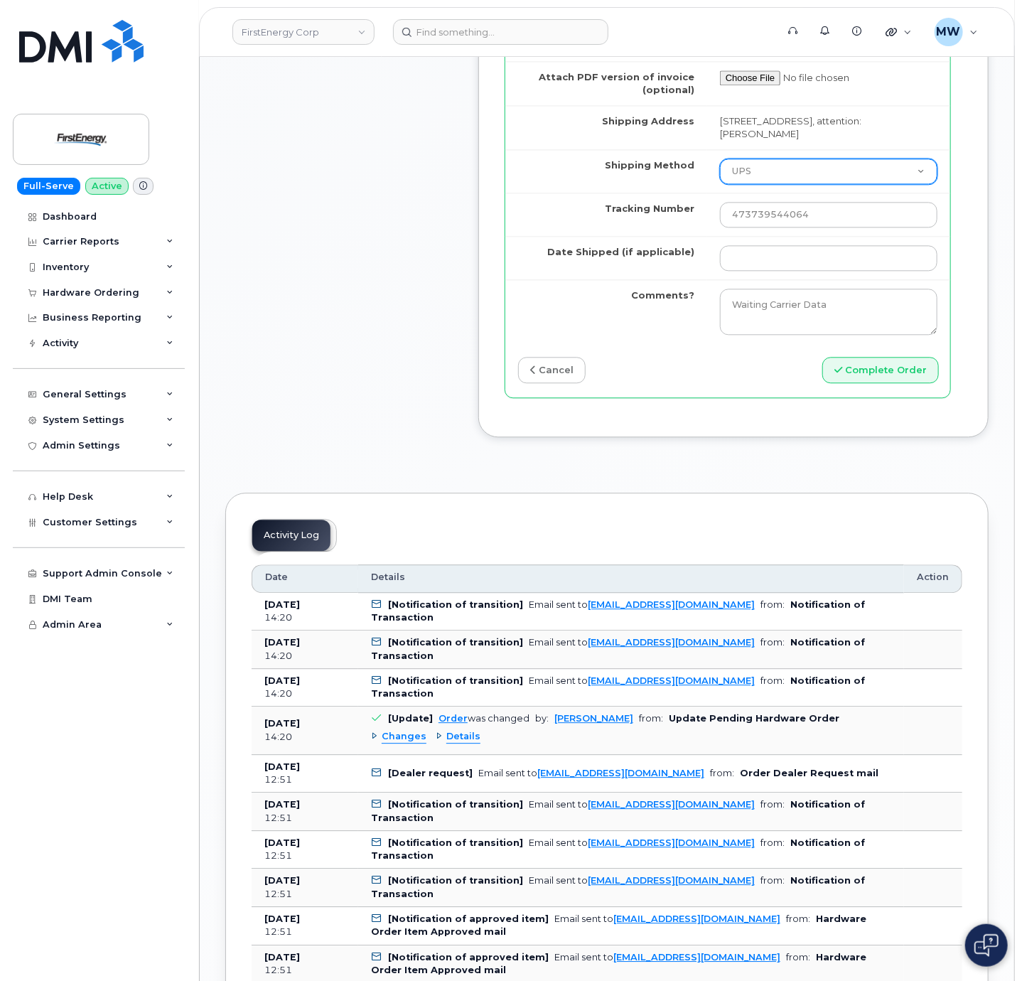
drag, startPoint x: 751, startPoint y: 223, endPoint x: 751, endPoint y: 236, distance: 12.8
click at [751, 184] on select "Purolator UPS FedEx Canada Post Courier Other Drop Off Pick Up" at bounding box center [828, 171] width 217 height 26
select select "FedEx"
click at [720, 184] on select "Purolator UPS FedEx Canada Post Courier Other Drop Off Pick Up" at bounding box center [828, 171] width 217 height 26
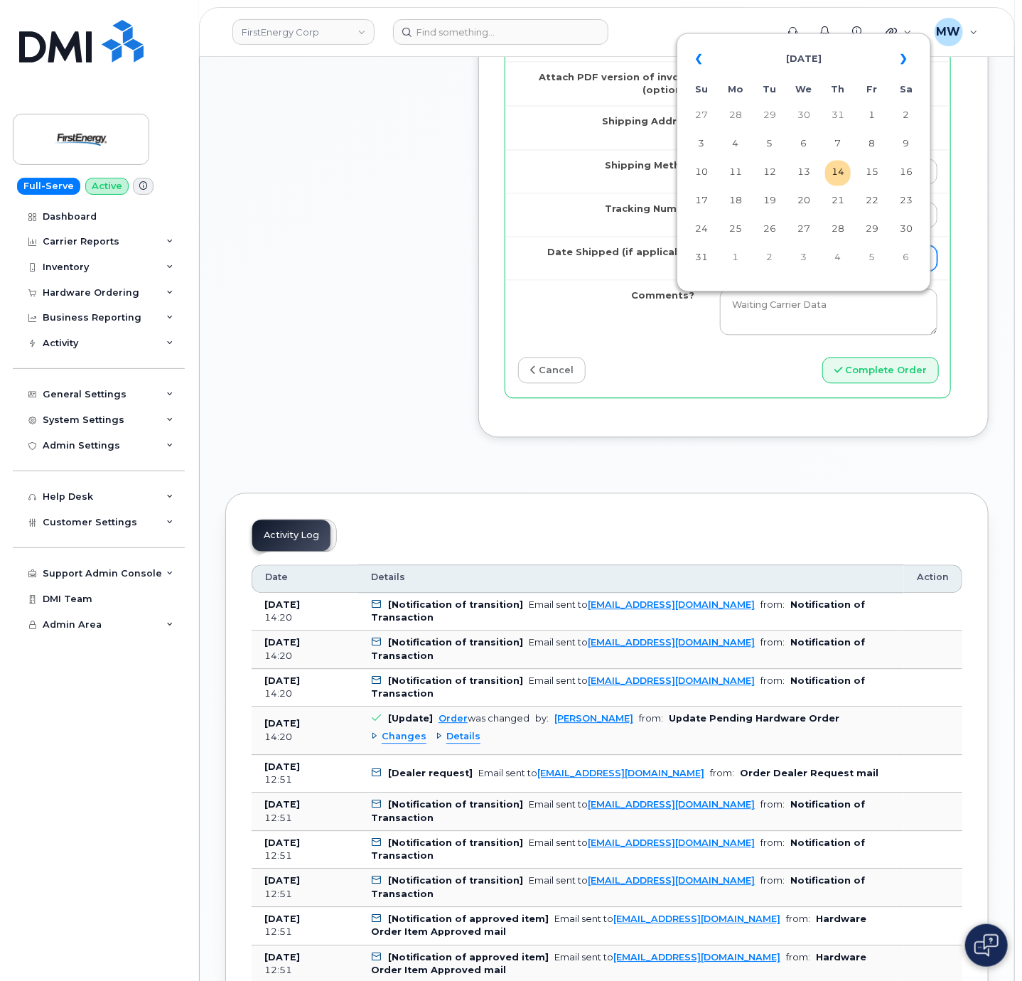
click at [827, 271] on input "Date Shipped (if applicable)" at bounding box center [828, 258] width 217 height 26
click at [768, 169] on td "12" at bounding box center [770, 173] width 26 height 26
type input "[DATE]"
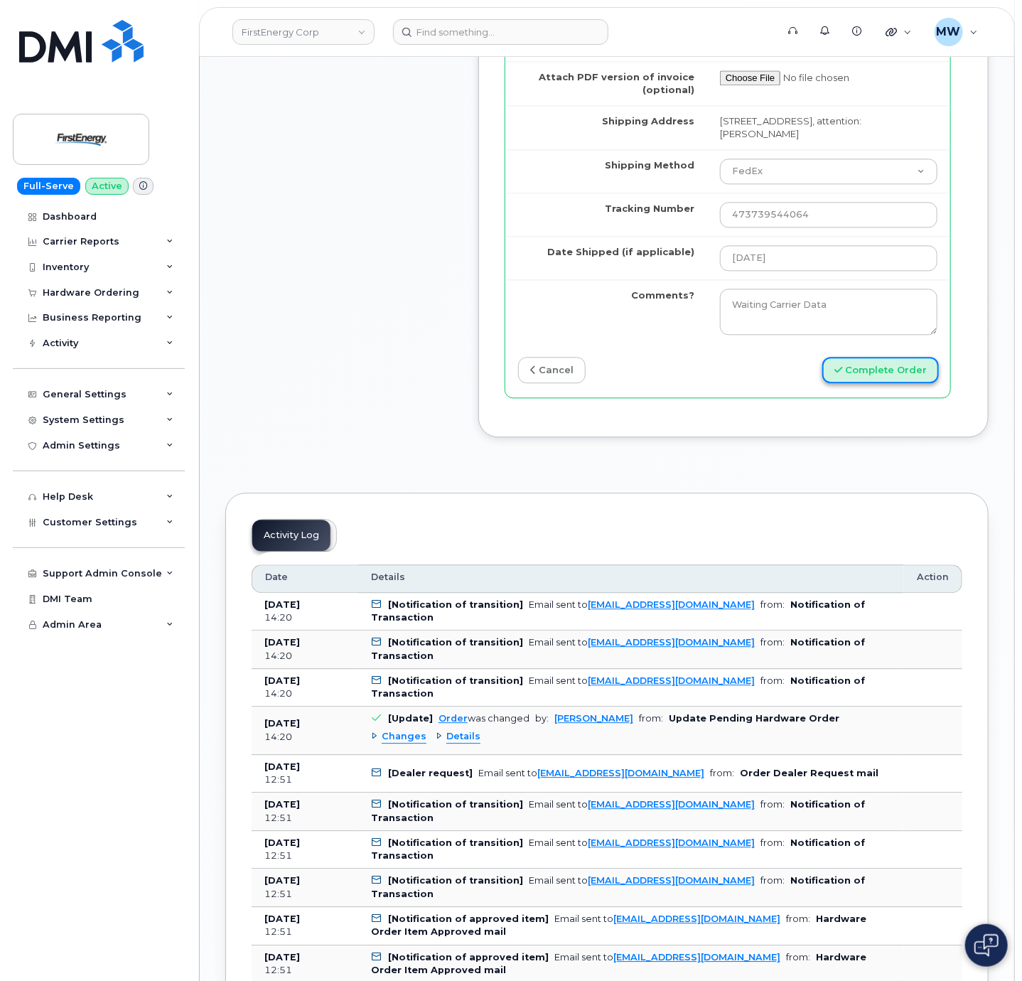
click at [903, 383] on button "Complete Order" at bounding box center [880, 370] width 117 height 26
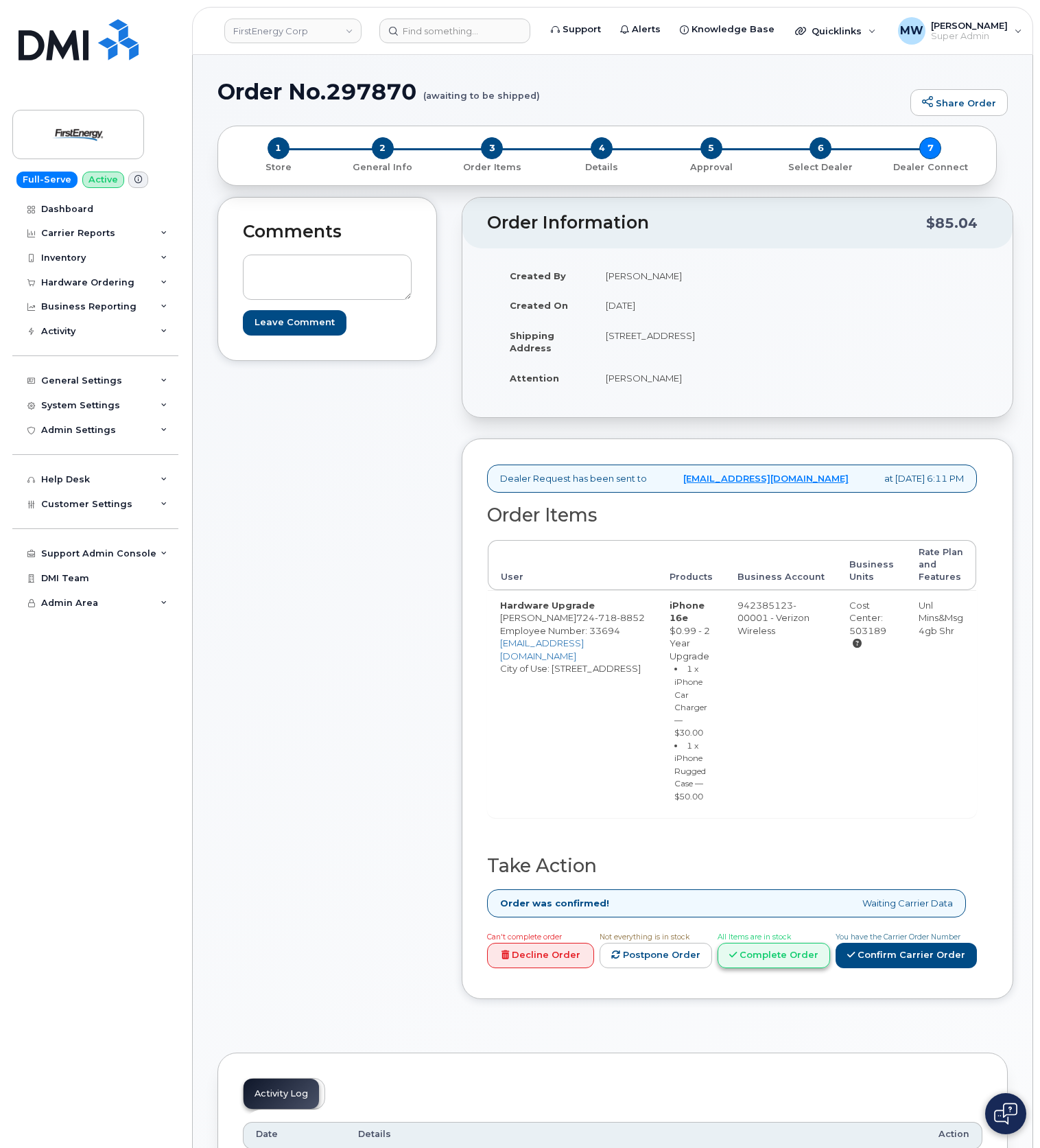
click at [746, 956] on link "Complete Order" at bounding box center [773, 955] width 113 height 25
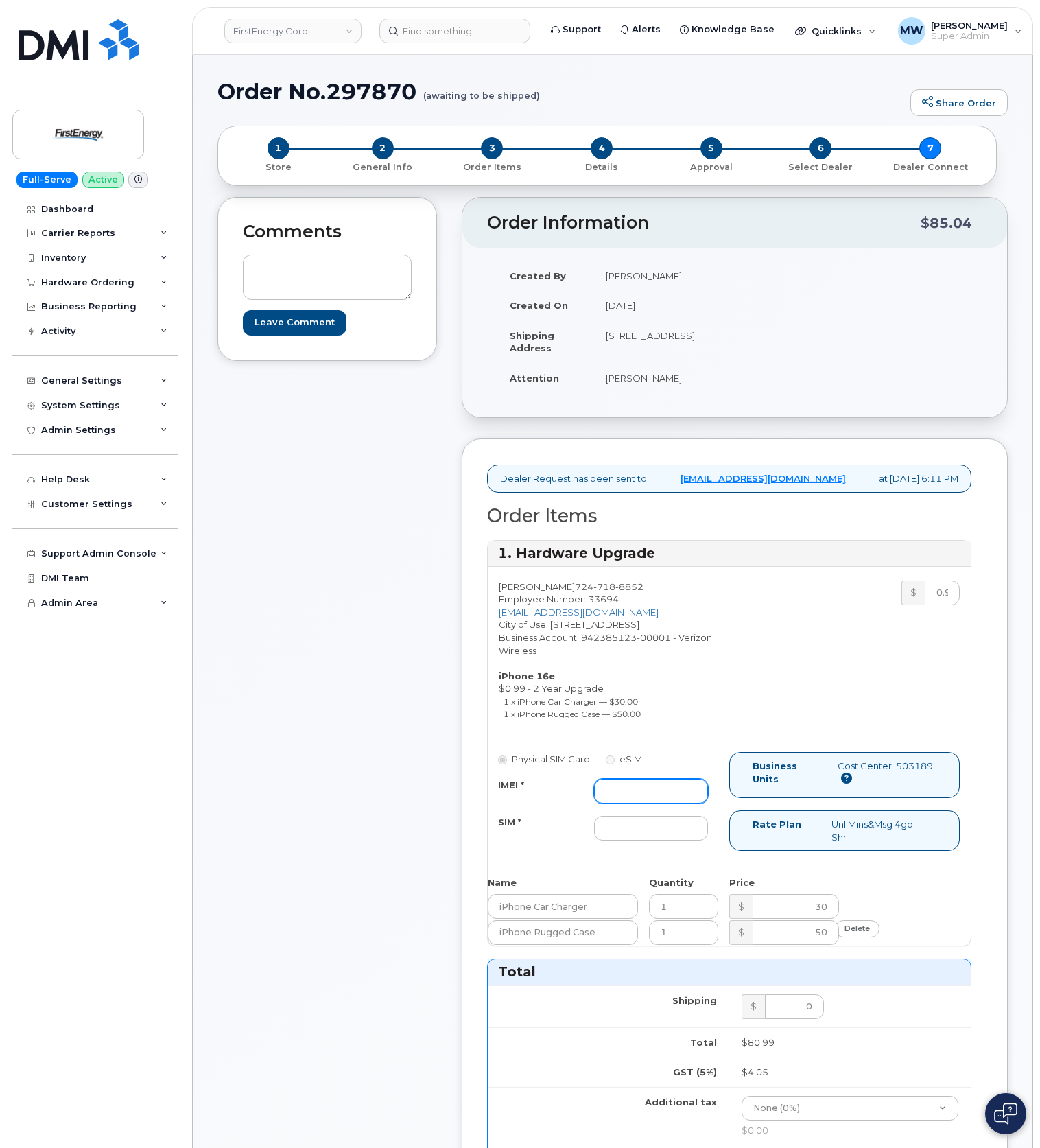
click at [663, 803] on input "IMEI *" at bounding box center [651, 792] width 114 height 25
paste input "353234880981988"
type input "353234880981988"
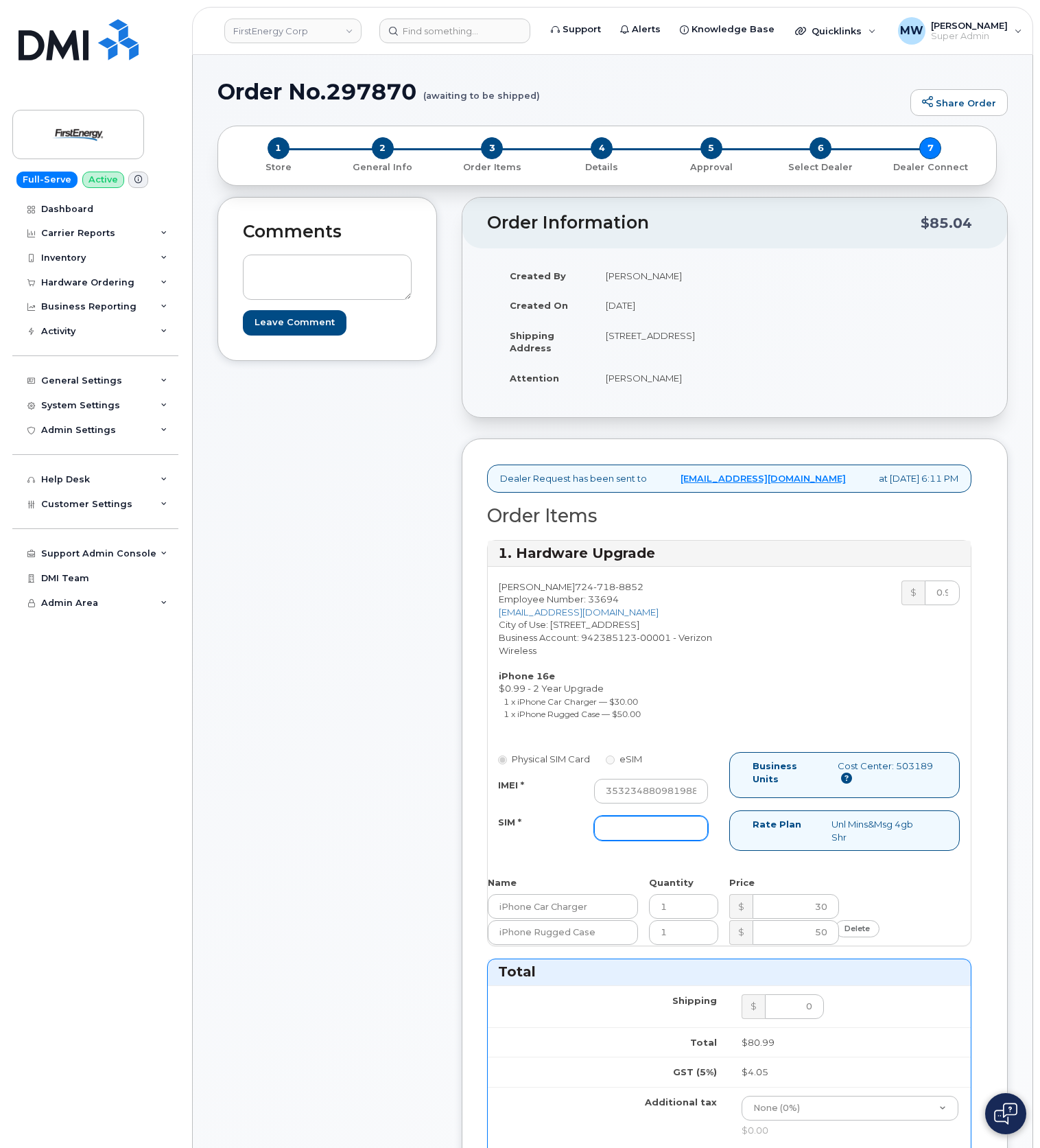
click at [655, 841] on input "SIM *" at bounding box center [651, 828] width 114 height 25
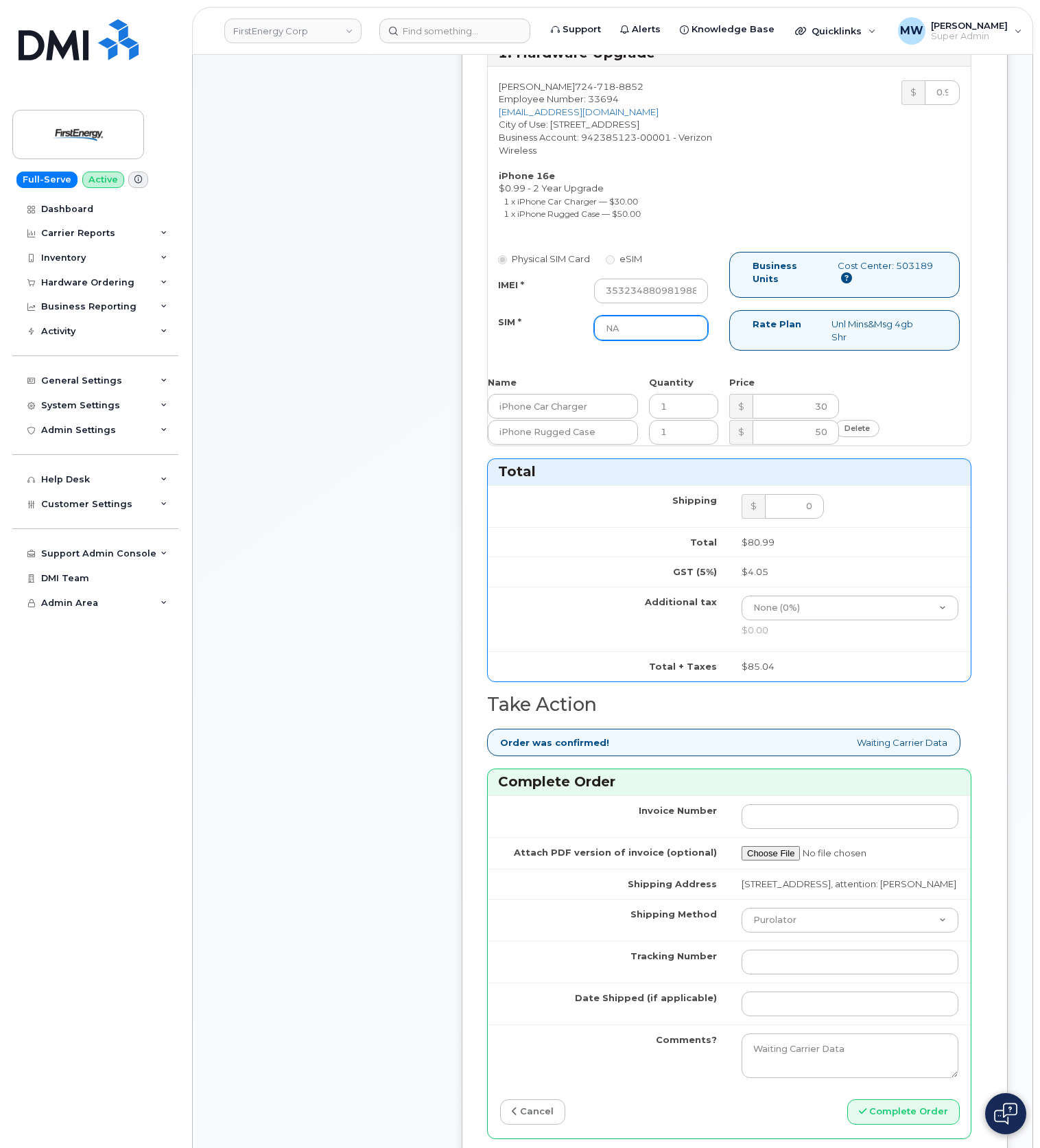
scroll to position [732, 0]
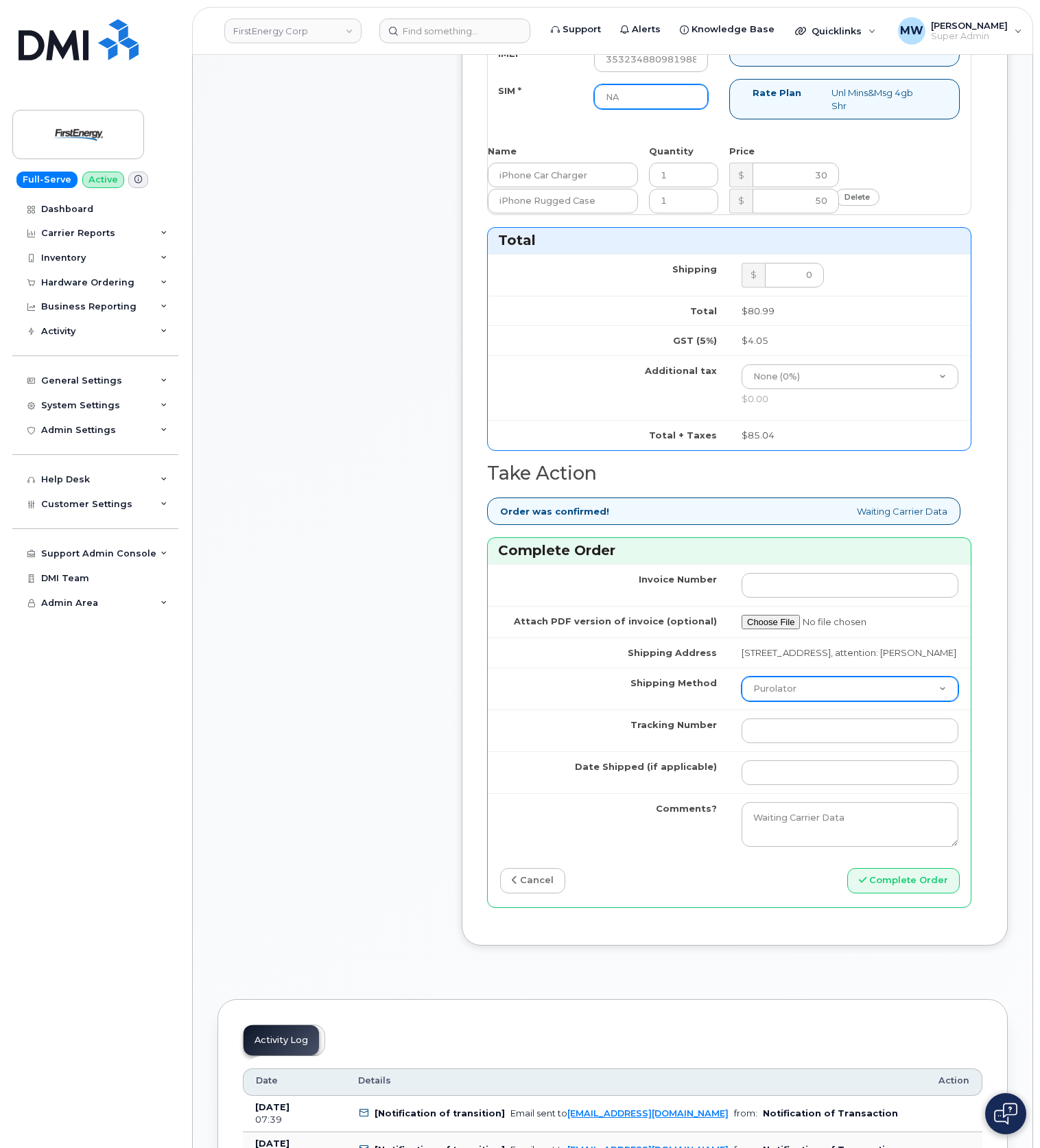
type input "NA"
click at [827, 701] on select "Purolator UPS FedEx Canada Post Courier Other Drop Off Pick Up" at bounding box center [850, 689] width 217 height 25
select select "UPS"
click at [742, 701] on select "Purolator UPS FedEx Canada Post Courier Other Drop Off Pick Up" at bounding box center [850, 689] width 217 height 25
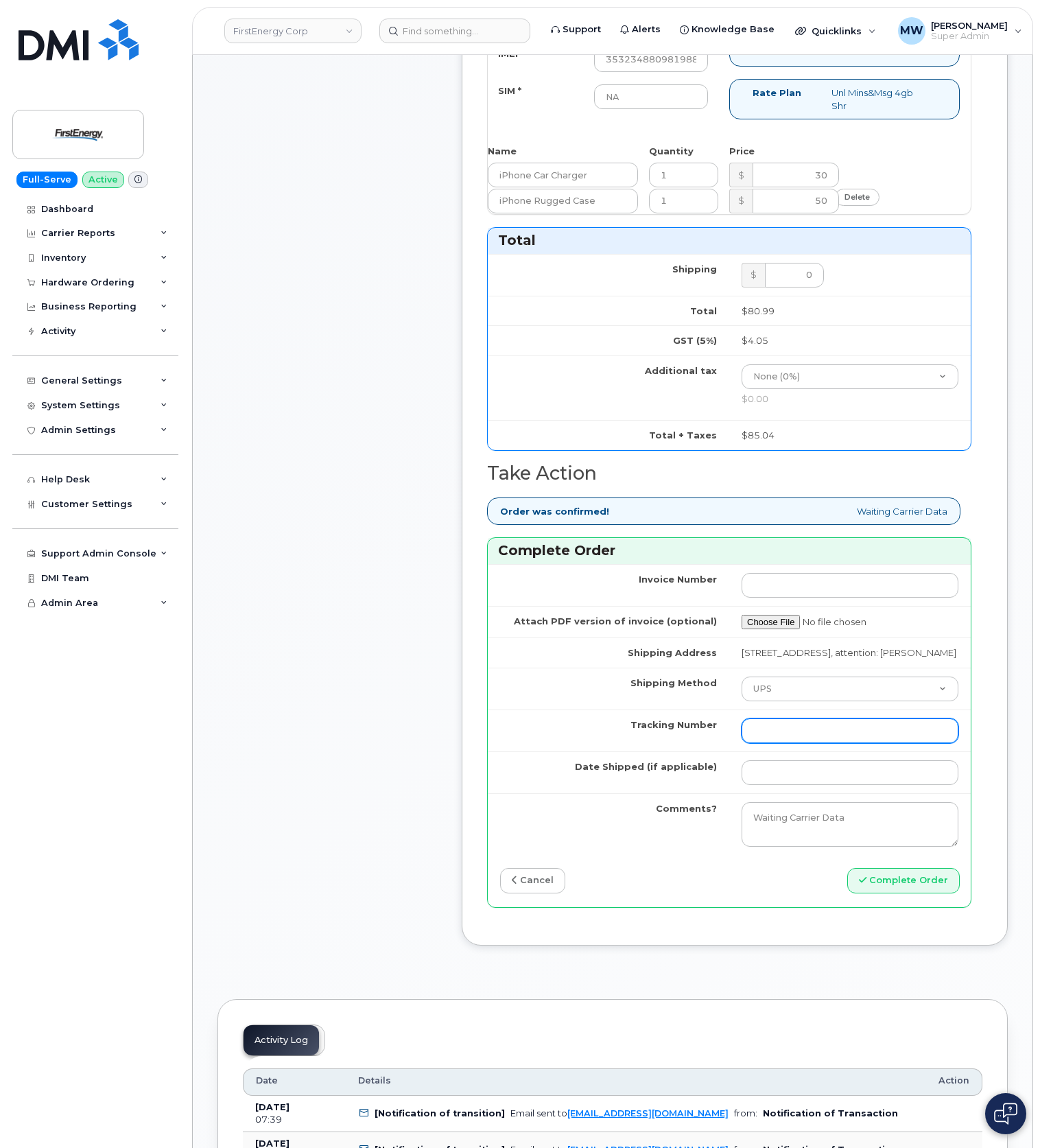
click at [832, 743] on input "Tracking Number" at bounding box center [850, 731] width 217 height 25
paste input "1Z3W39X62953241189"
type input "1Z3W39X62953241189"
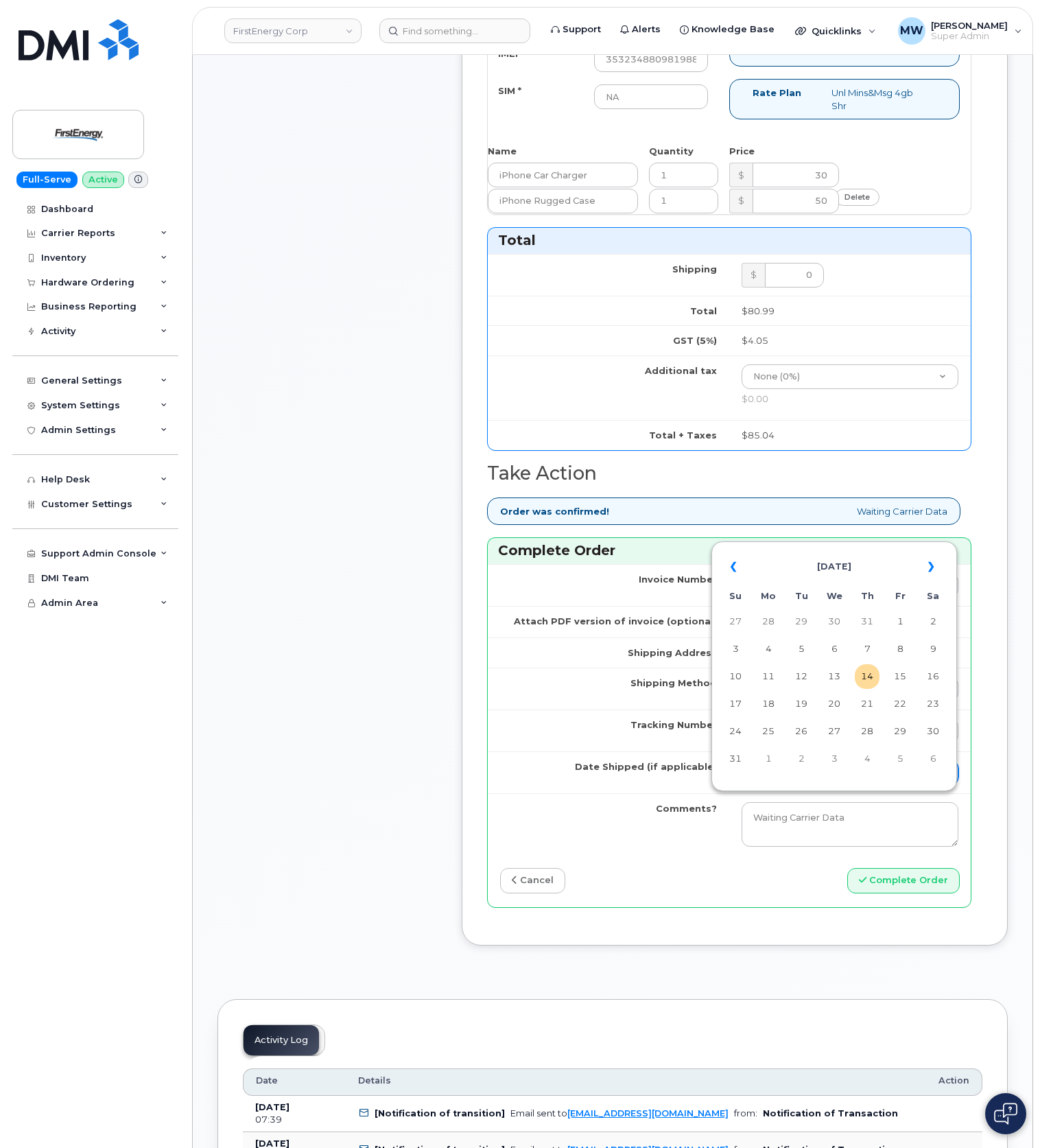
click at [776, 785] on input "Date Shipped (if applicable)" at bounding box center [850, 772] width 217 height 25
drag, startPoint x: 798, startPoint y: 672, endPoint x: 855, endPoint y: 734, distance: 84.2
click at [799, 672] on td "12" at bounding box center [801, 677] width 25 height 25
type input "[DATE]"
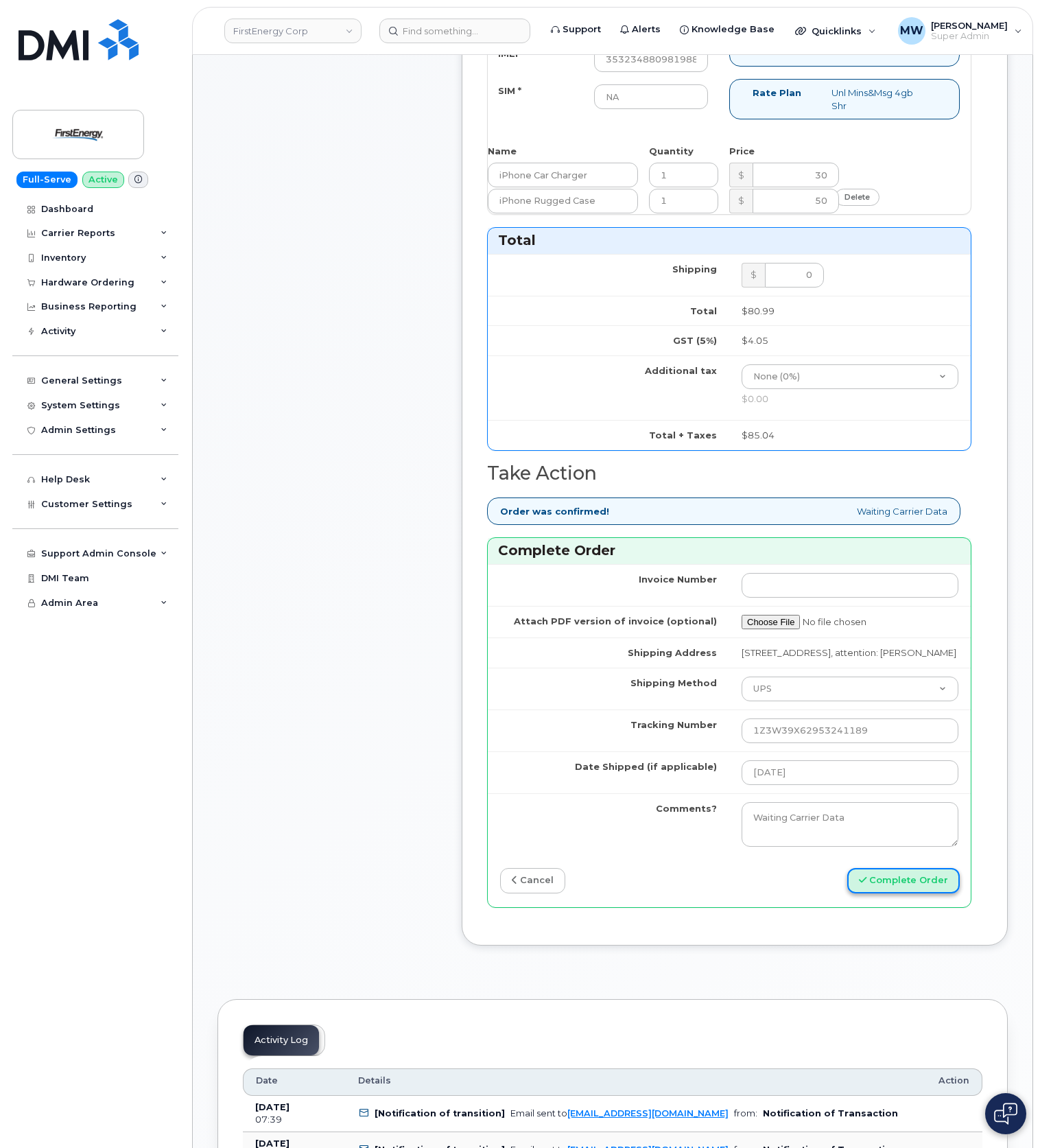
click at [904, 893] on button "Complete Order" at bounding box center [904, 881] width 113 height 25
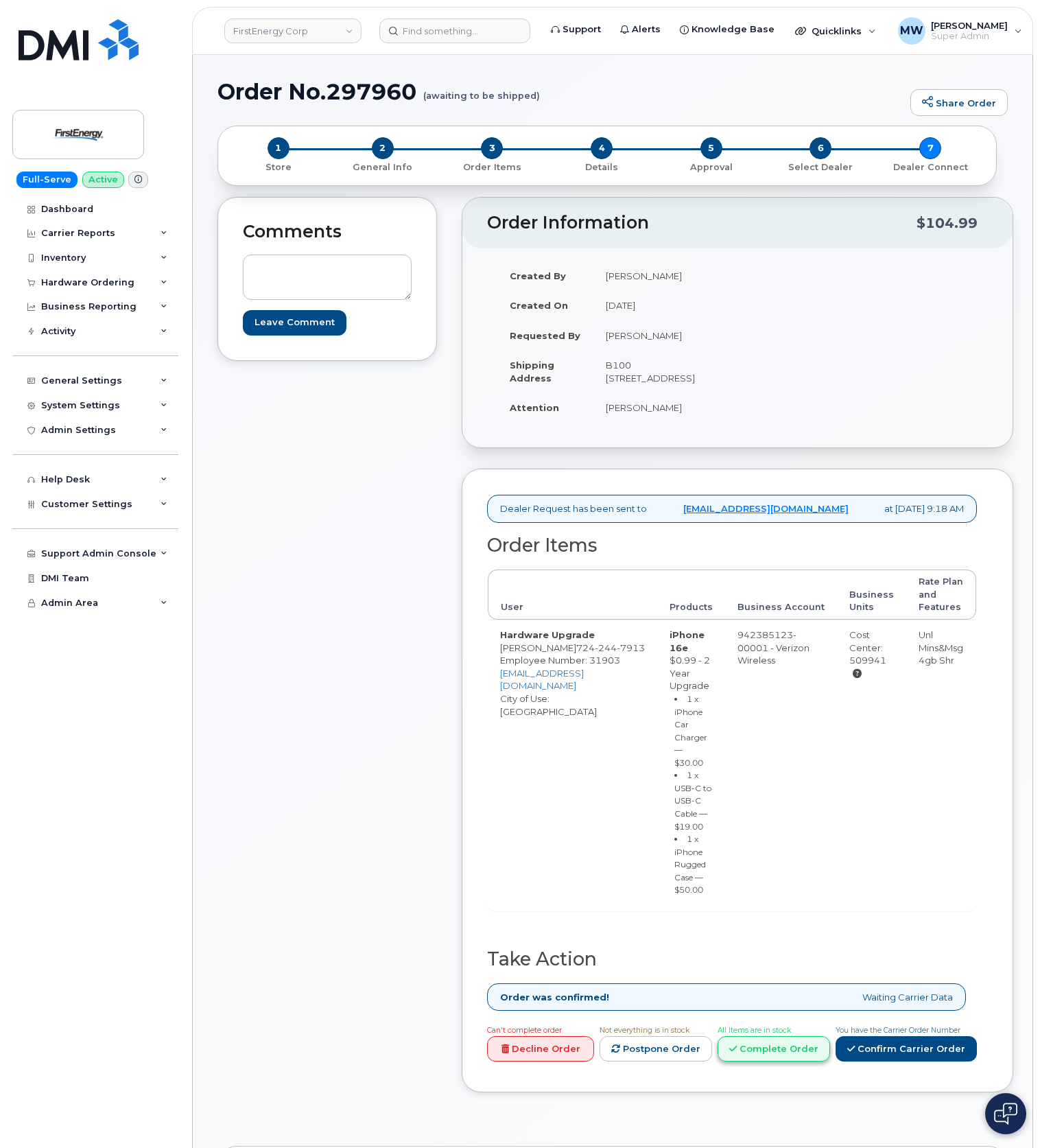
click at [794, 1061] on link "Complete Order" at bounding box center [773, 1049] width 113 height 25
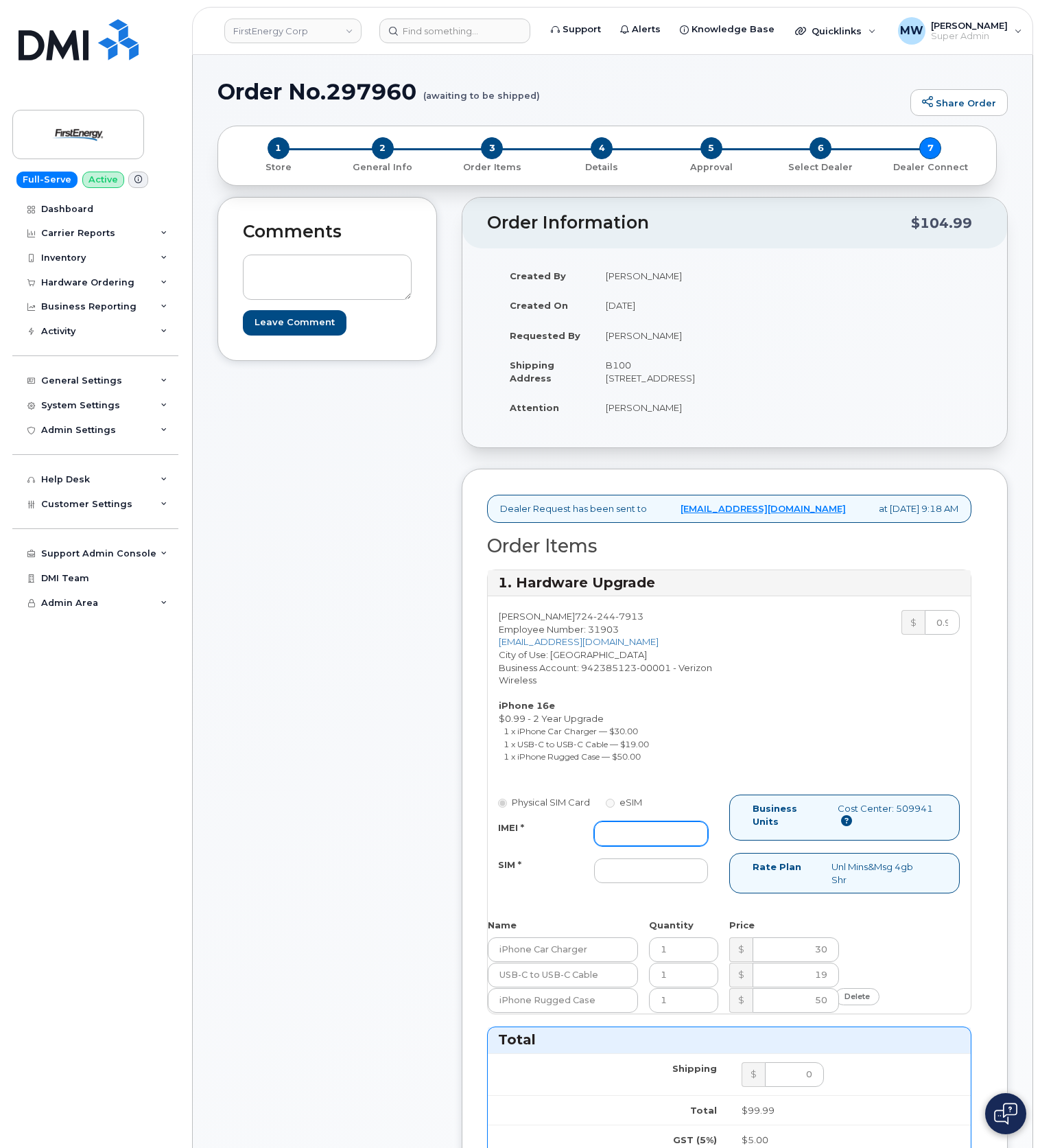
click at [613, 846] on input "IMEI *" at bounding box center [651, 834] width 114 height 25
paste input "353234880854748"
type input "353234880854748"
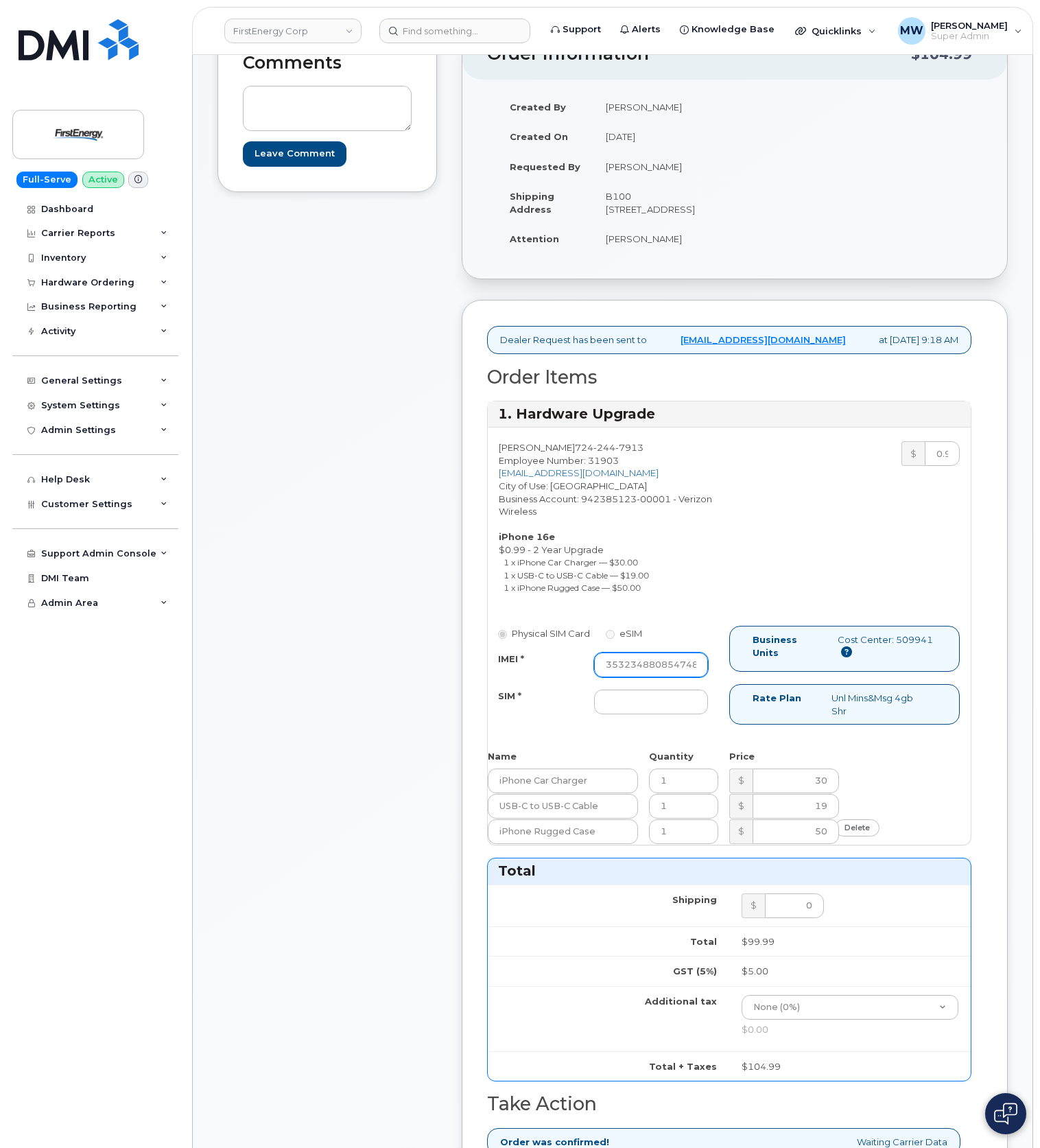
scroll to position [274, 0]
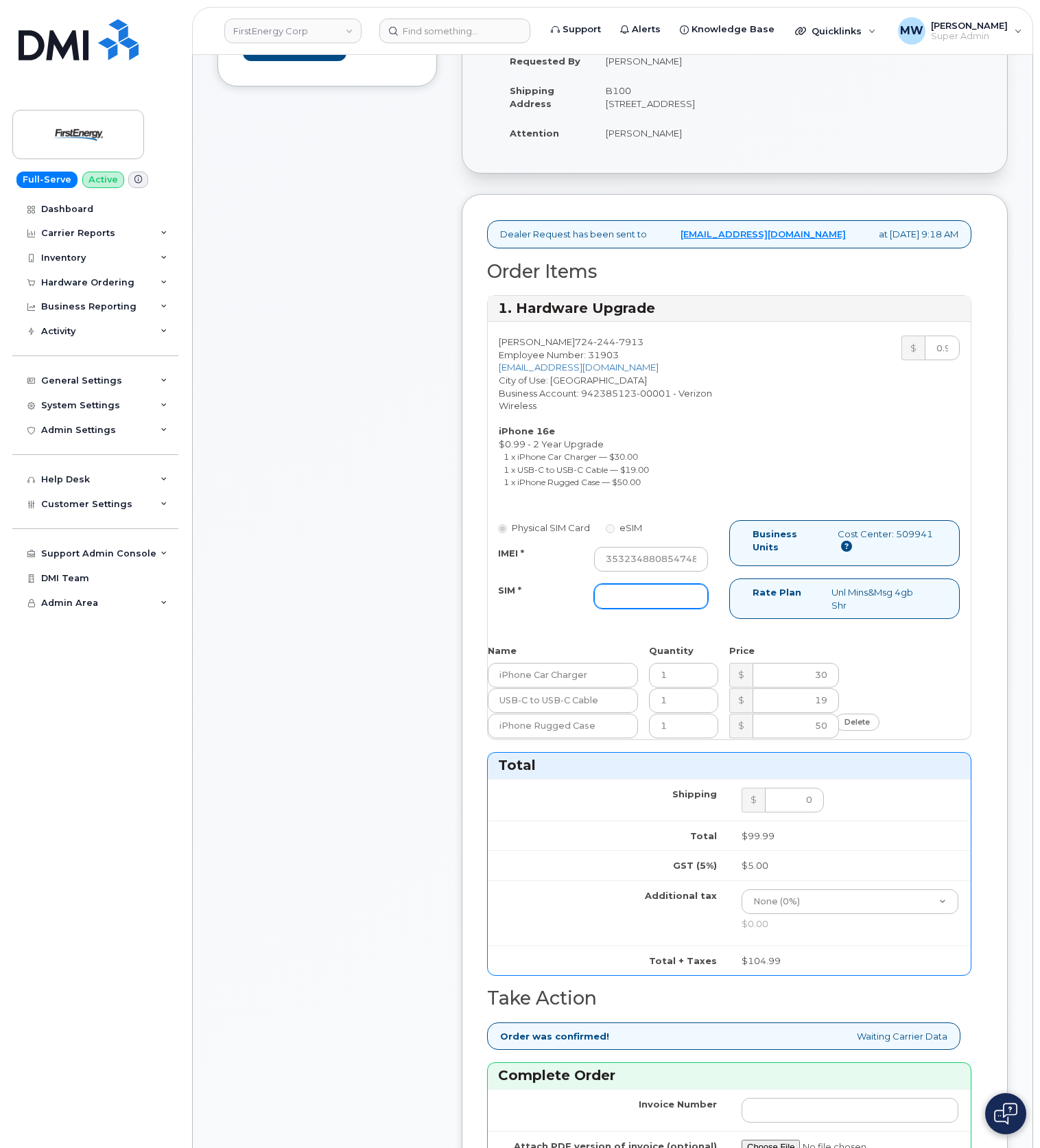
drag, startPoint x: 667, startPoint y: 630, endPoint x: 674, endPoint y: 637, distance: 9.9
click at [667, 608] on input "SIM *" at bounding box center [651, 597] width 114 height 25
type input "NA"
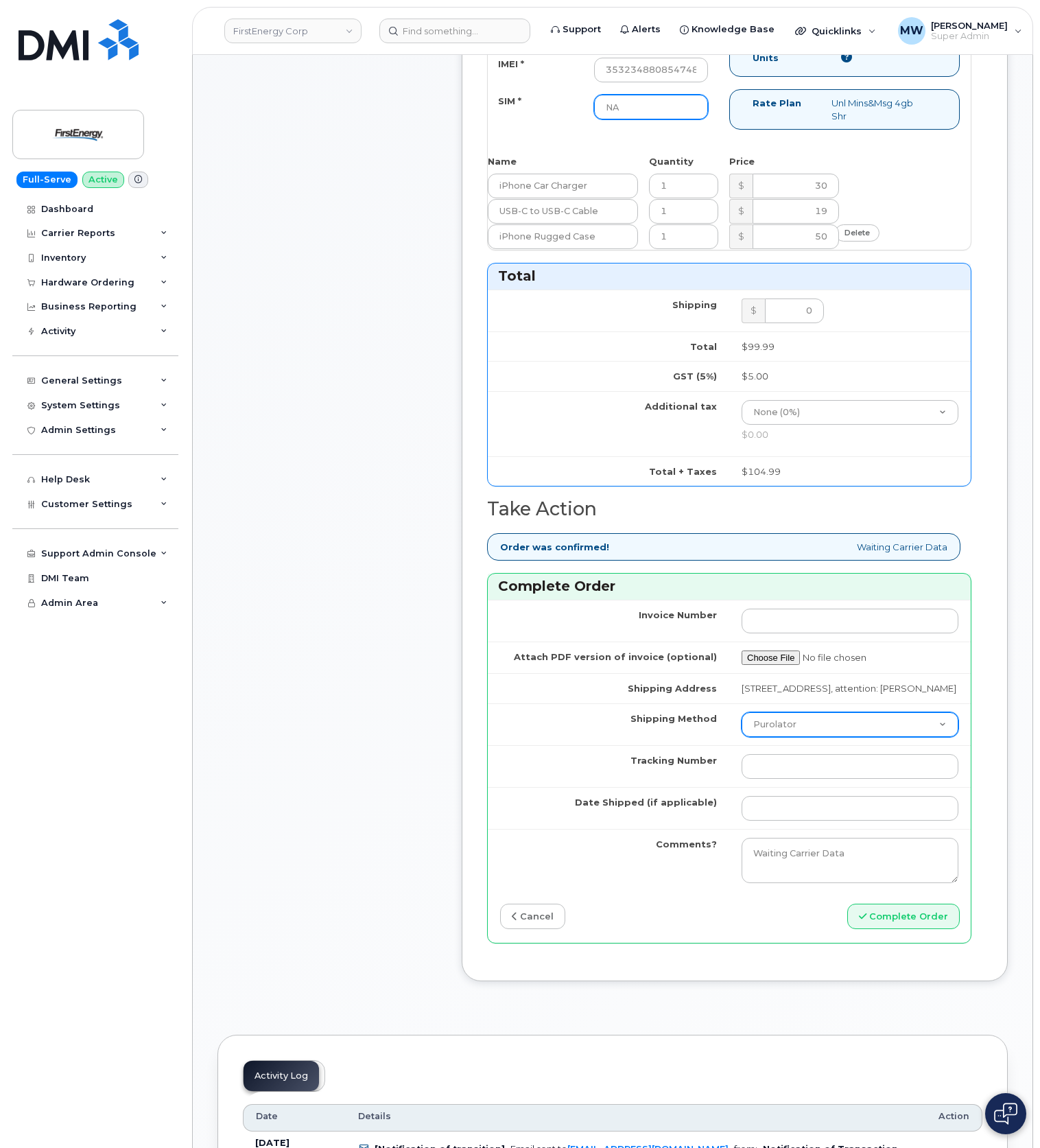
scroll to position [824, 0]
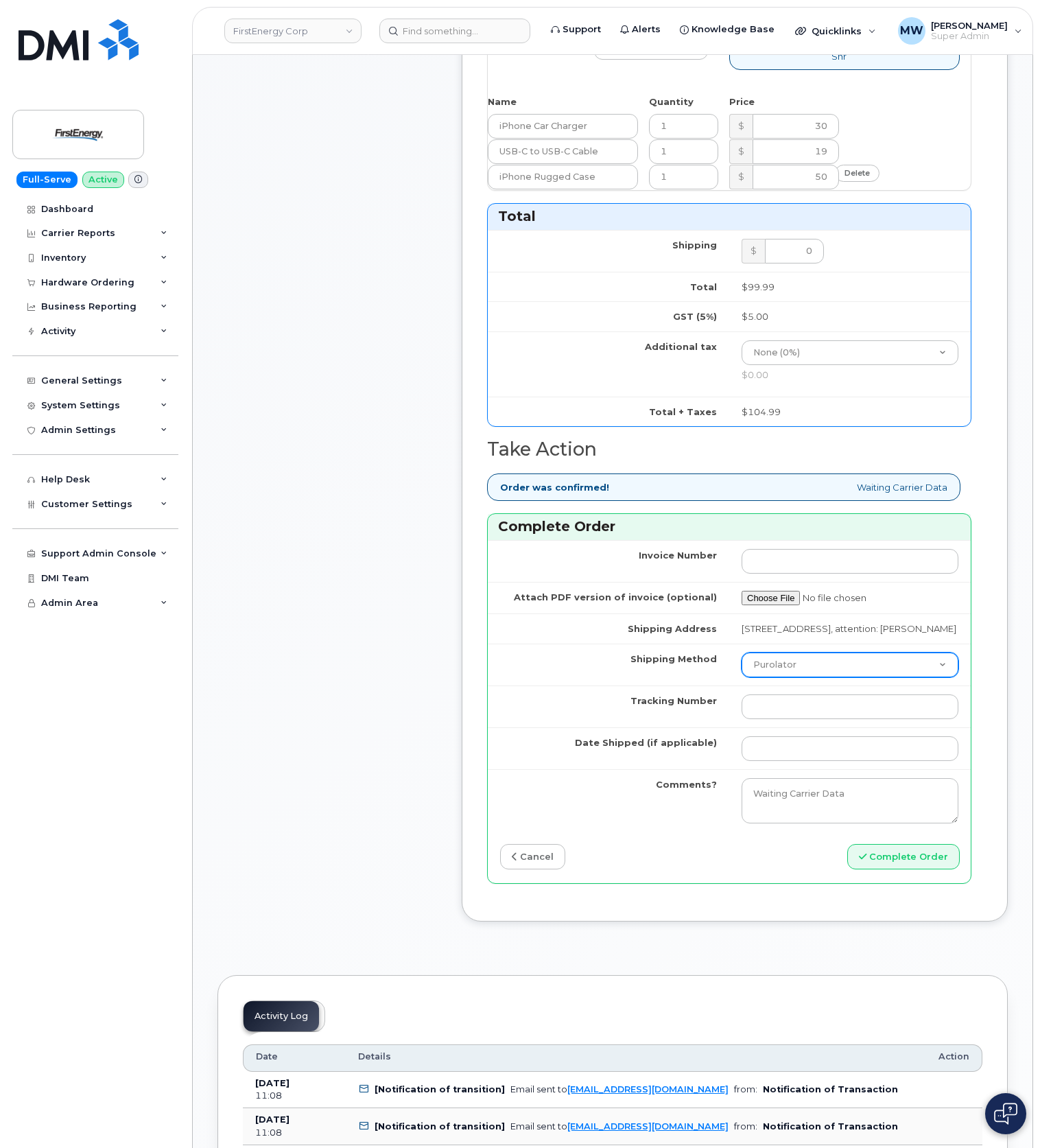
click at [789, 677] on select "Purolator UPS FedEx Canada Post Courier Other Drop Off Pick Up" at bounding box center [850, 665] width 217 height 25
click at [791, 677] on select "Purolator UPS FedEx Canada Post Courier Other Drop Off Pick Up" at bounding box center [850, 665] width 217 height 25
select select "UPS"
click at [742, 677] on select "Purolator UPS FedEx Canada Post Courier Other Drop Off Pick Up" at bounding box center [850, 665] width 217 height 25
click at [782, 719] on input "Tracking Number" at bounding box center [850, 707] width 217 height 25
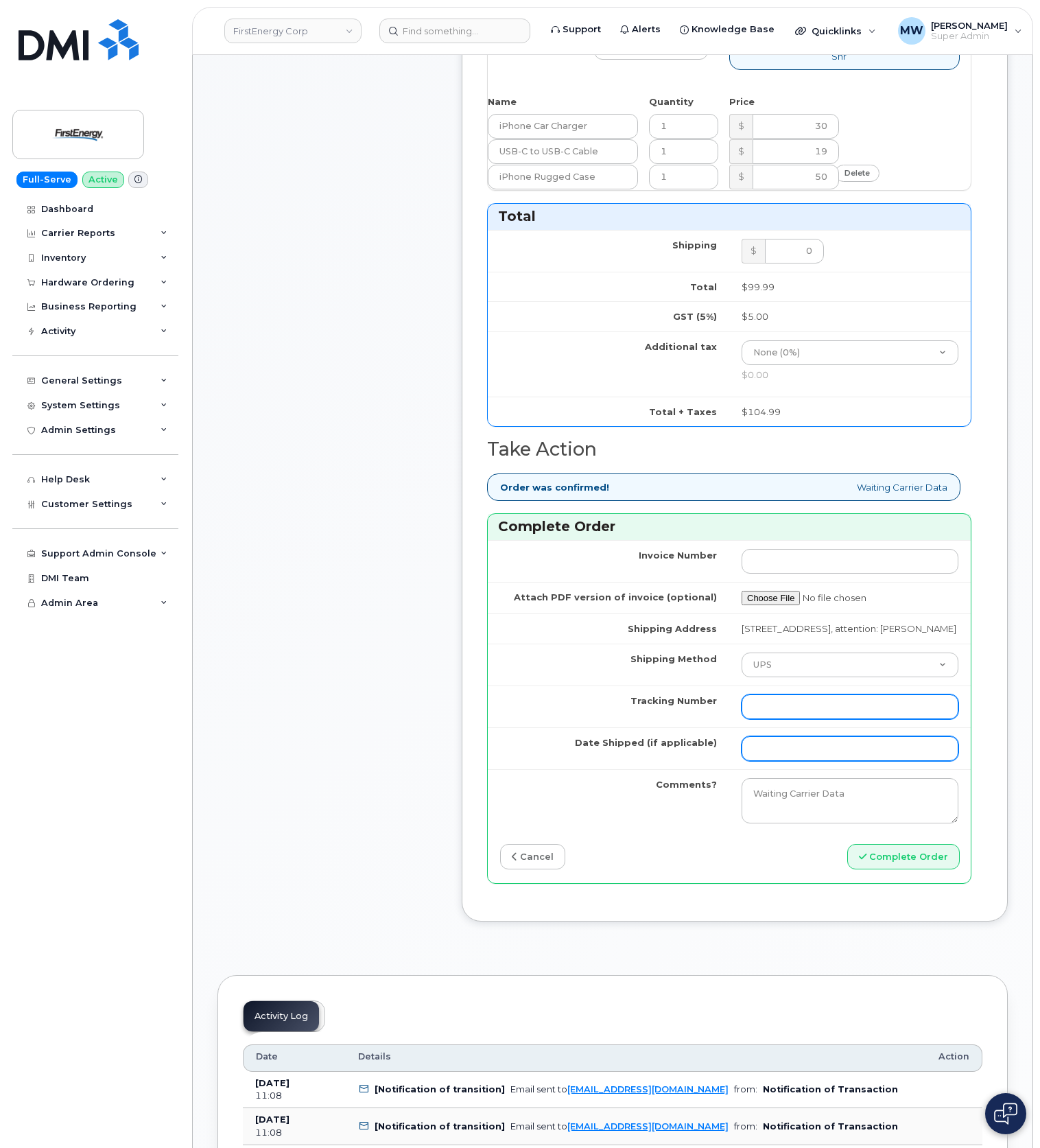
paste input "1Z3W39X62953260873"
drag, startPoint x: 773, startPoint y: 768, endPoint x: 654, endPoint y: 770, distance: 119.0
click at [654, 727] on tr "Tracking Number 1Z3W39X62953260873" at bounding box center [729, 706] width 483 height 42
type input "1Z3W39X62953260873"
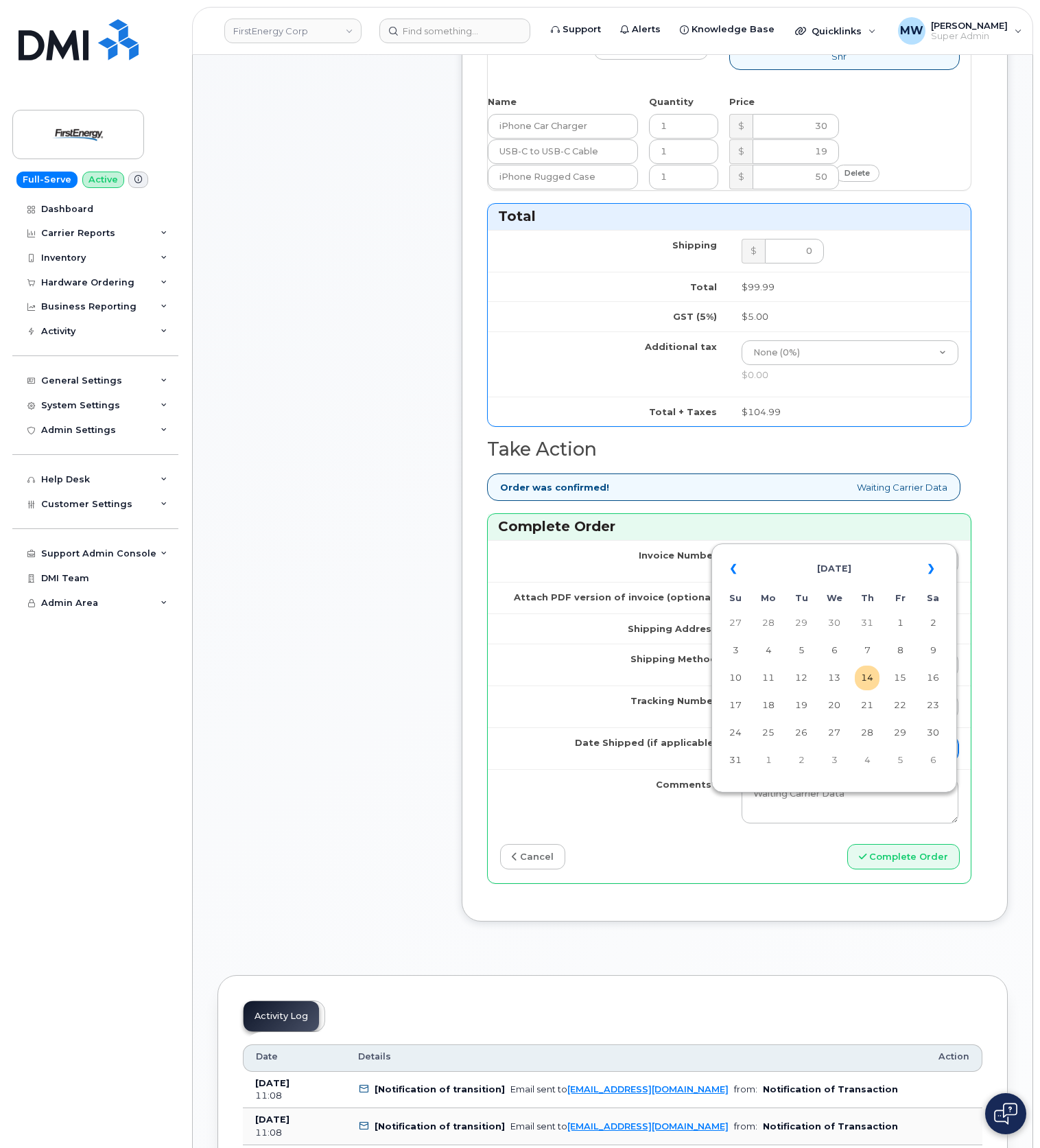
click at [817, 761] on input "Date Shipped (if applicable)" at bounding box center [850, 749] width 217 height 25
click at [808, 677] on td "12" at bounding box center [801, 678] width 25 height 25
type input "[DATE]"
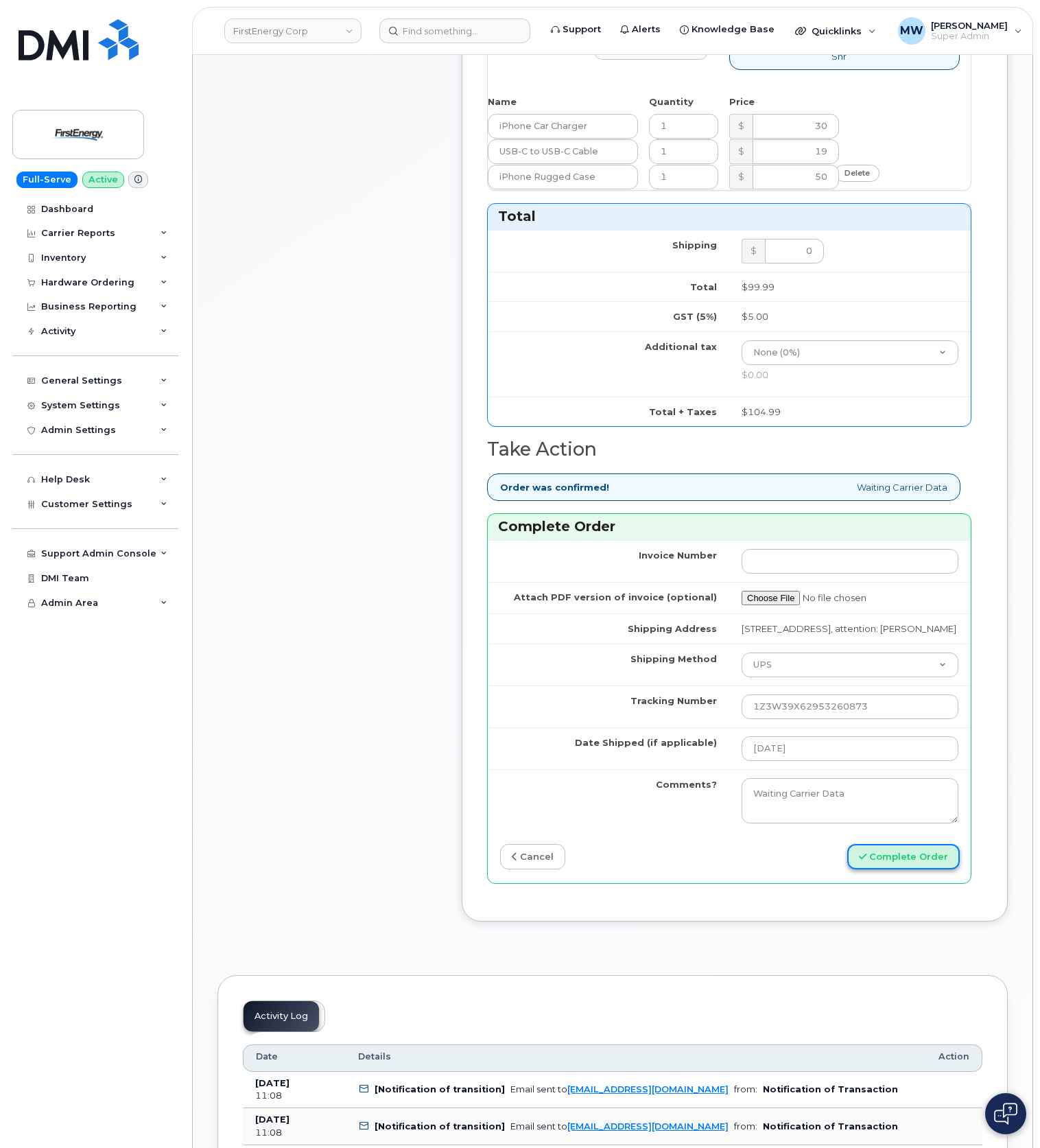
click at [882, 869] on button "Complete Order" at bounding box center [904, 856] width 113 height 25
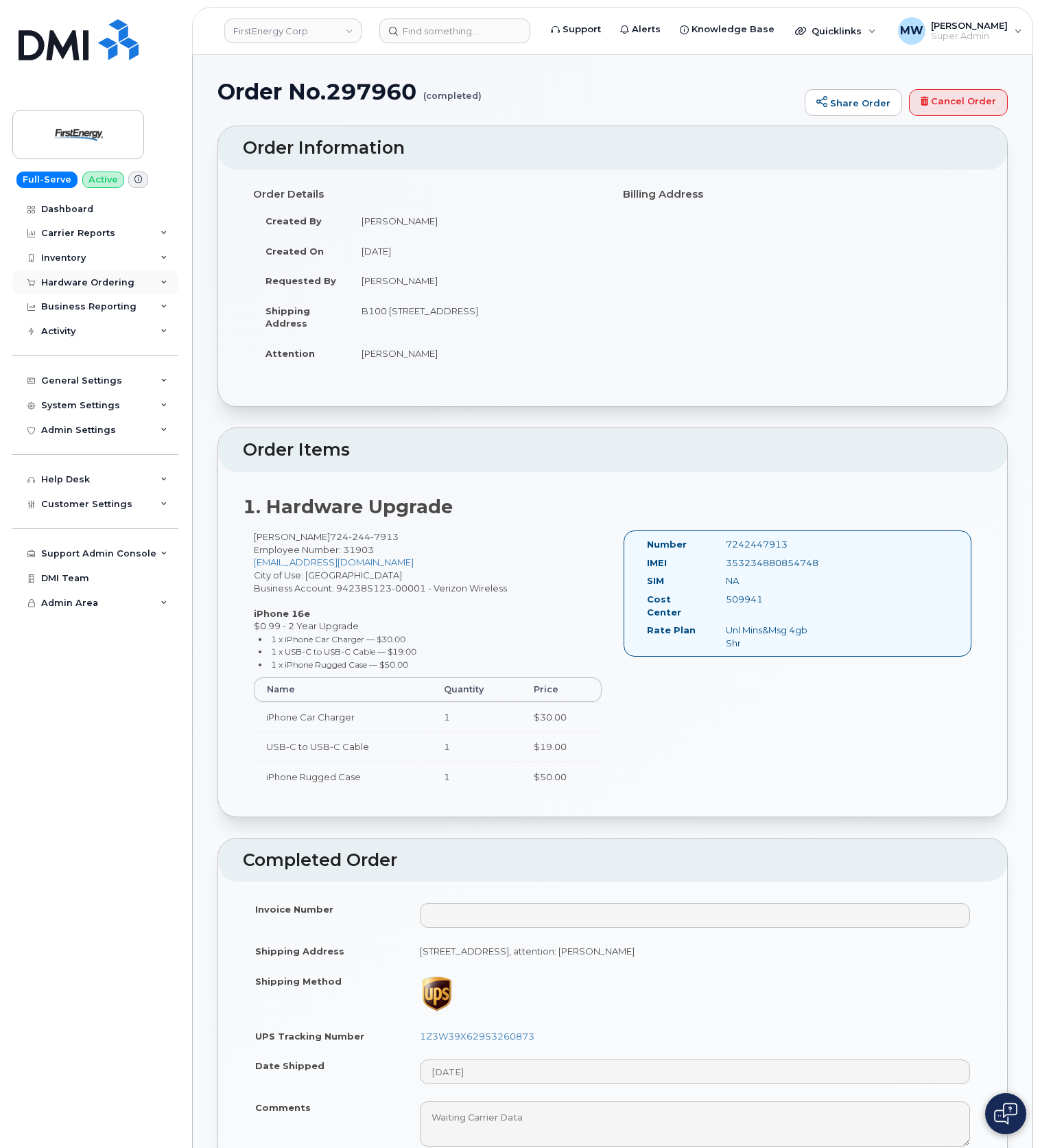
click at [92, 283] on div "Hardware Ordering" at bounding box center [88, 282] width 94 height 11
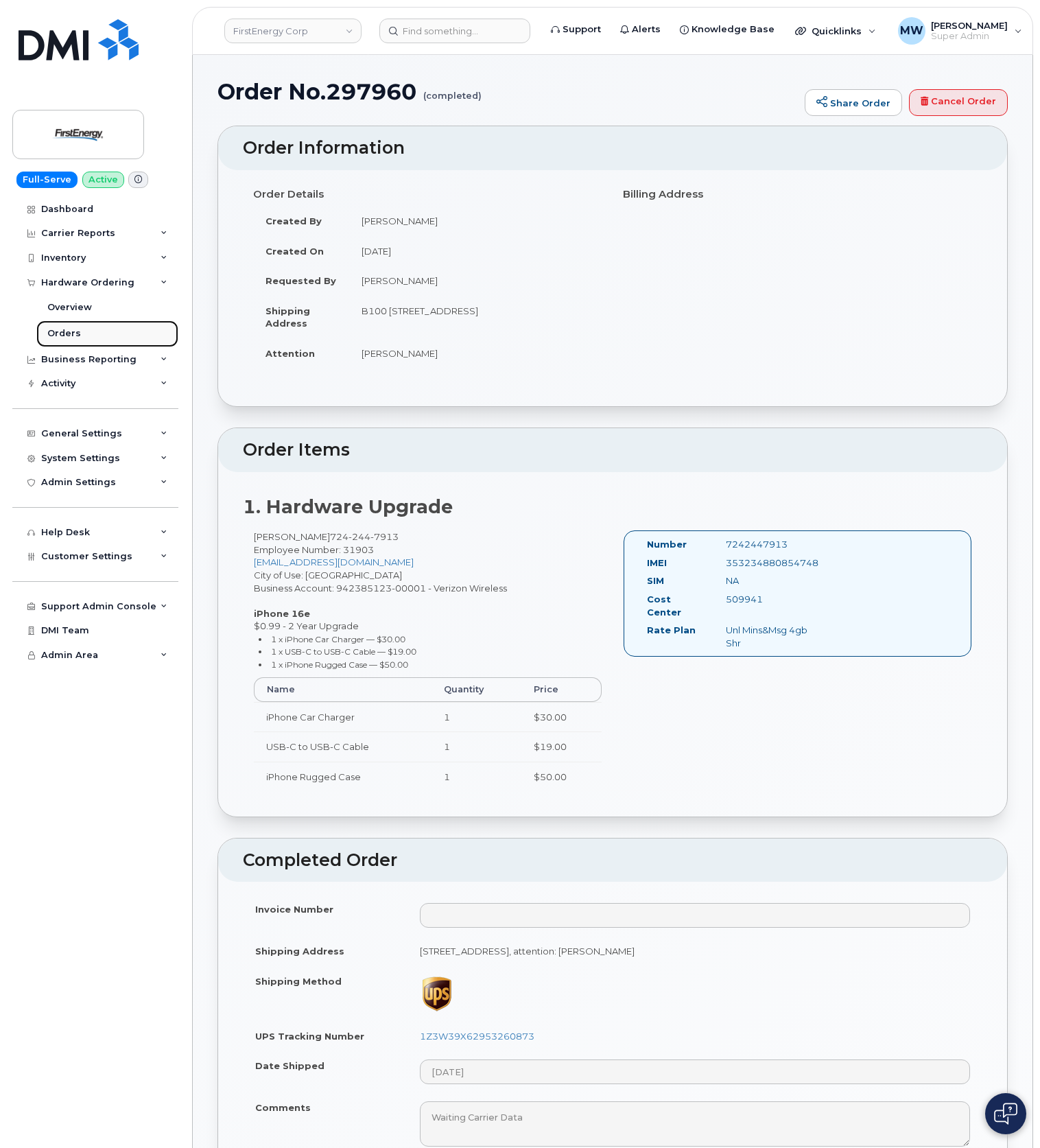
click at [103, 341] on link "Orders" at bounding box center [107, 333] width 142 height 26
